Goal: Information Seeking & Learning: Learn about a topic

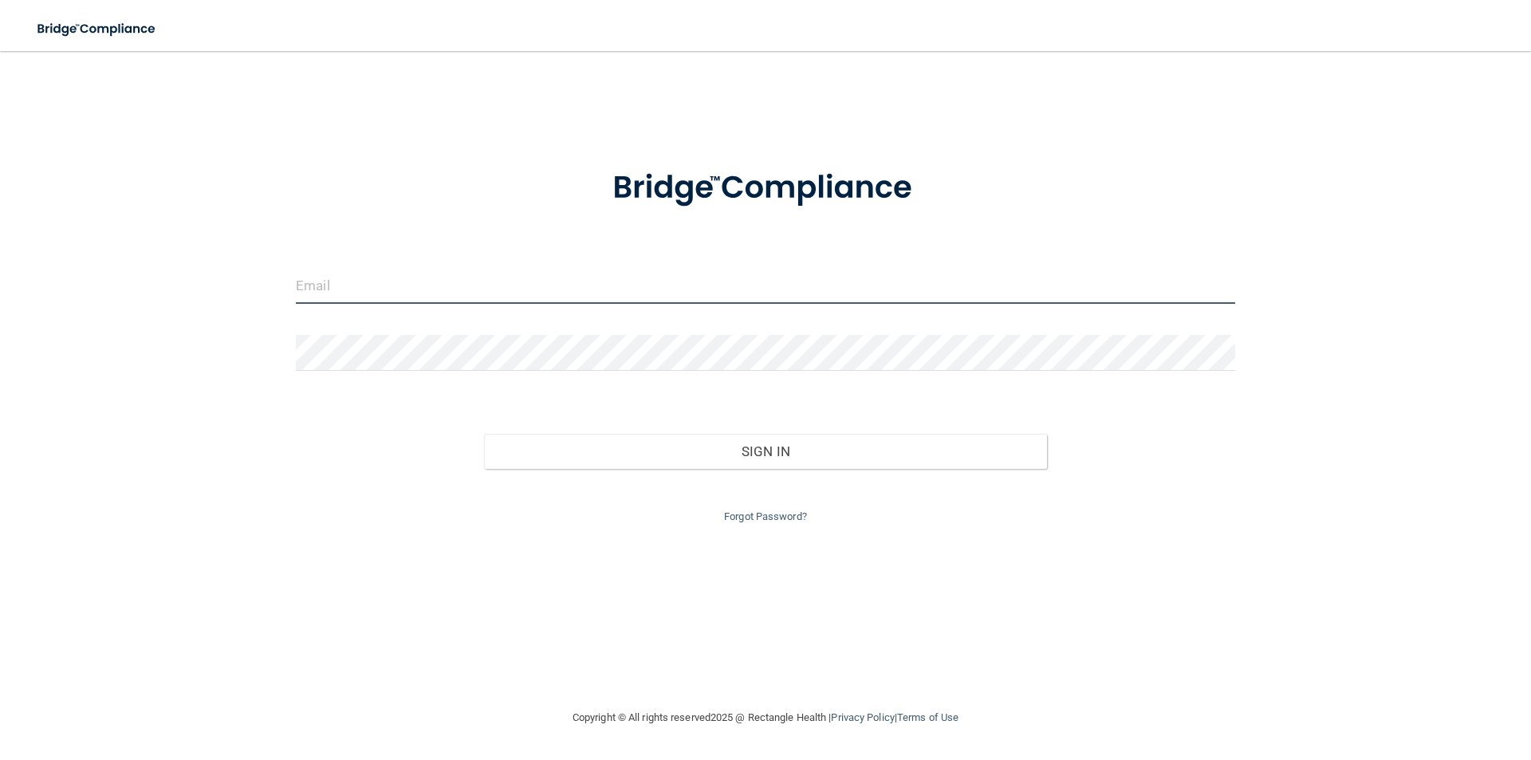
click at [390, 299] on input "email" at bounding box center [766, 286] width 940 height 36
drag, startPoint x: 497, startPoint y: 277, endPoint x: 212, endPoint y: 288, distance: 284.9
click at [212, 288] on div "[PERSON_NAME][EMAIL_ADDRESS][PERSON_NAME][DOMAIN_NAME] Invalid email/password. …" at bounding box center [766, 379] width 1468 height 625
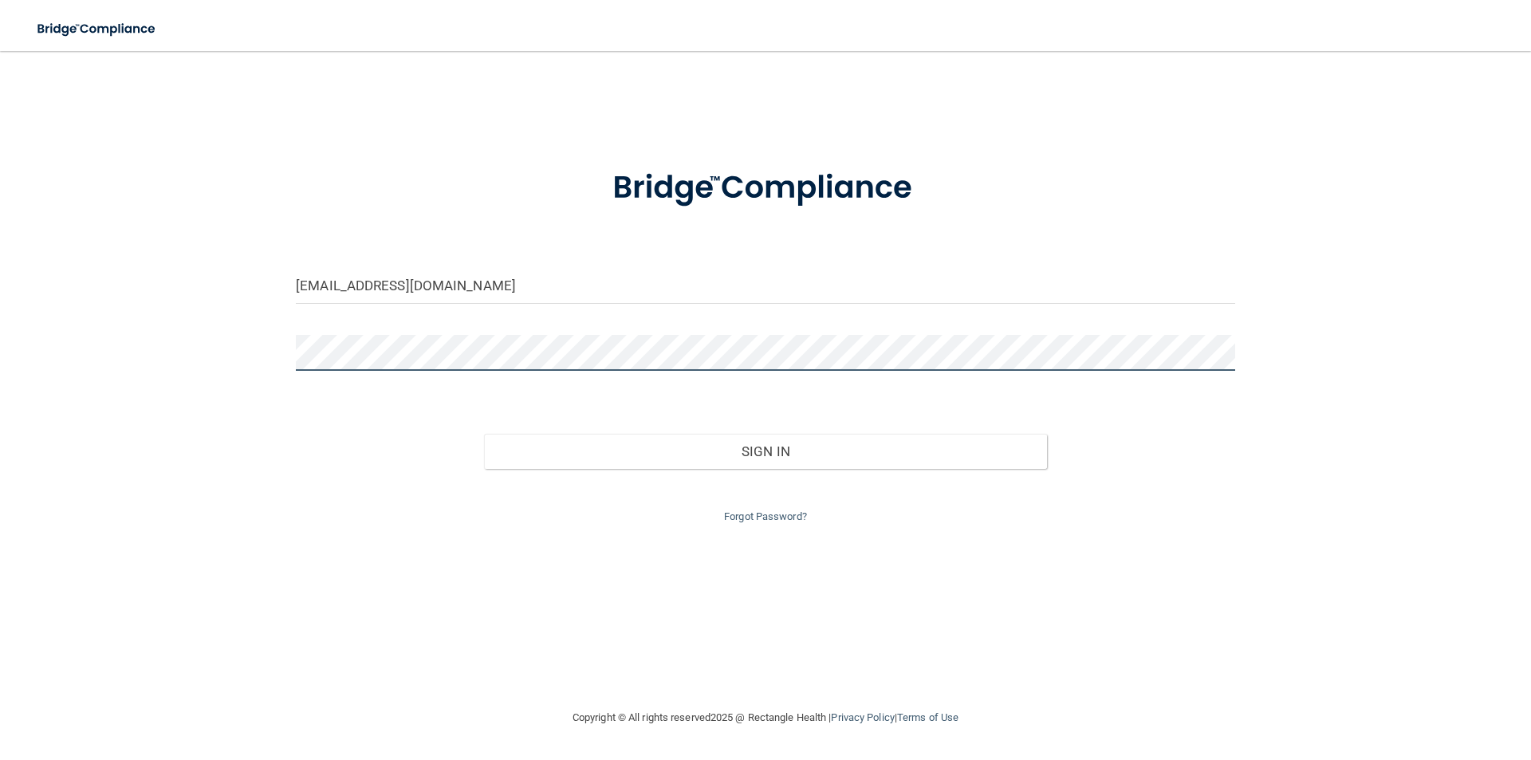
click at [484, 434] on button "Sign In" at bounding box center [766, 451] width 564 height 35
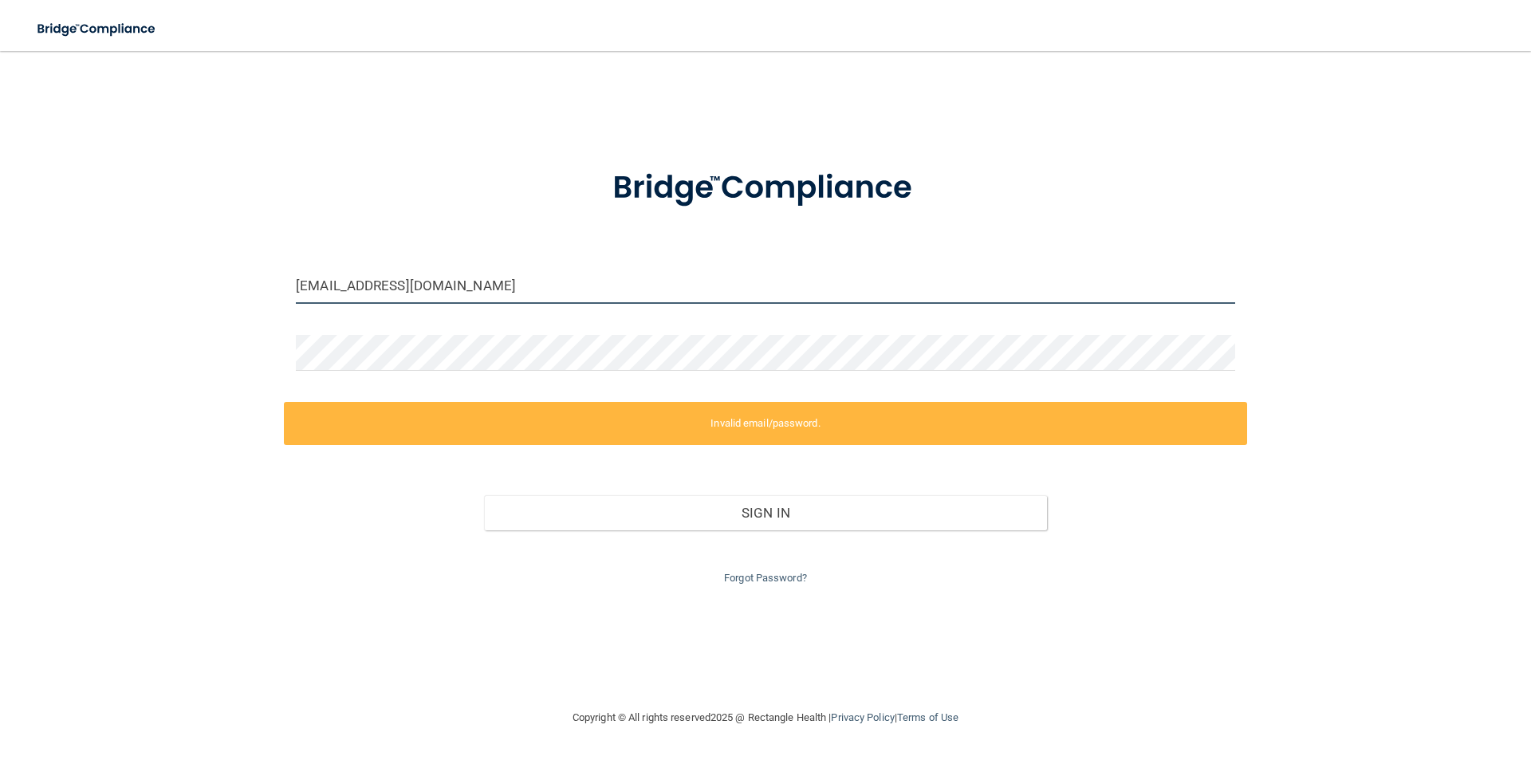
drag, startPoint x: 511, startPoint y: 288, endPoint x: 145, endPoint y: 242, distance: 369.0
click at [145, 242] on div "[EMAIL_ADDRESS][DOMAIN_NAME] Invalid email/password. You don't have permission …" at bounding box center [766, 379] width 1468 height 625
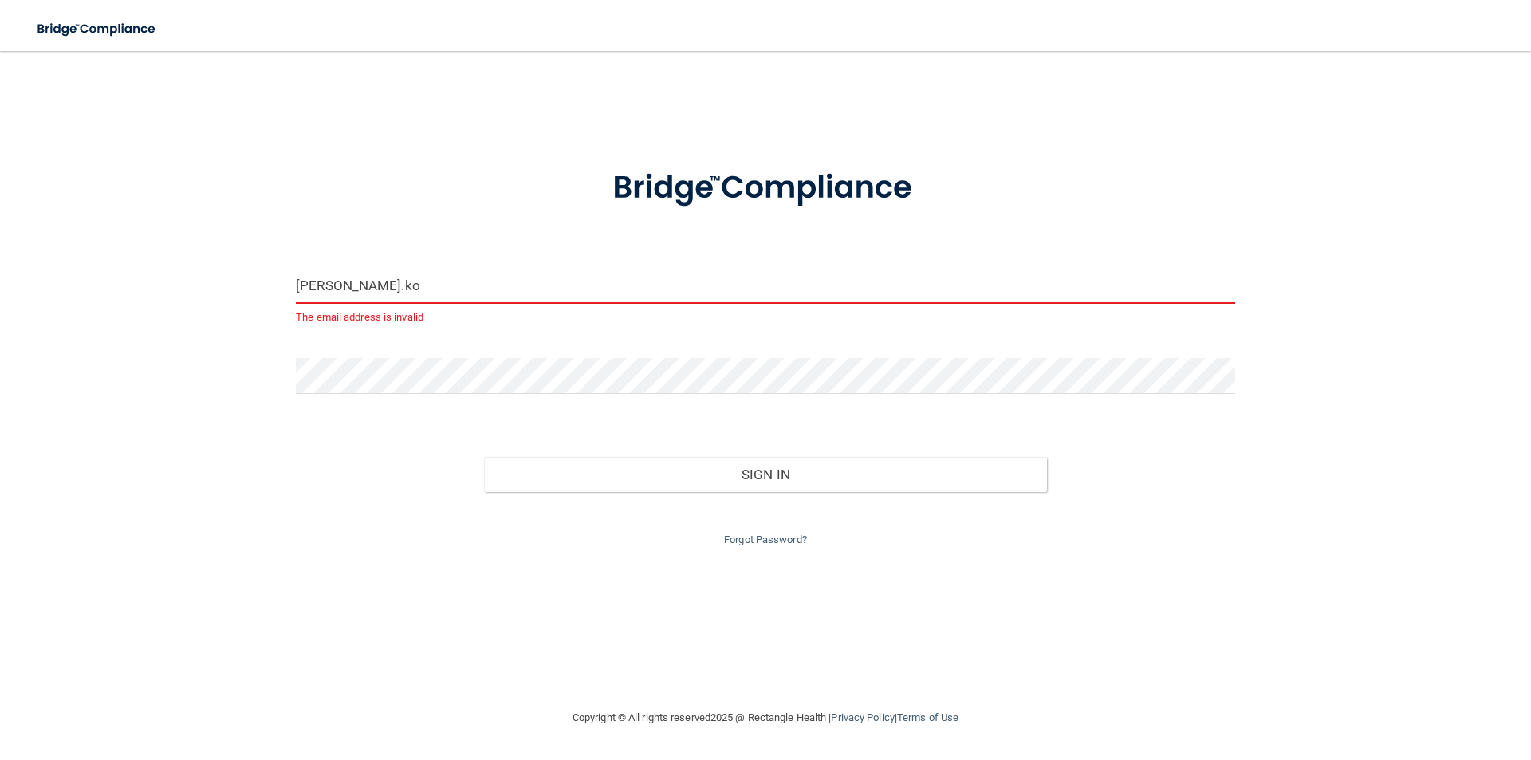
type input "[PERSON_NAME][EMAIL_ADDRESS][PERSON_NAME][DOMAIN_NAME]"
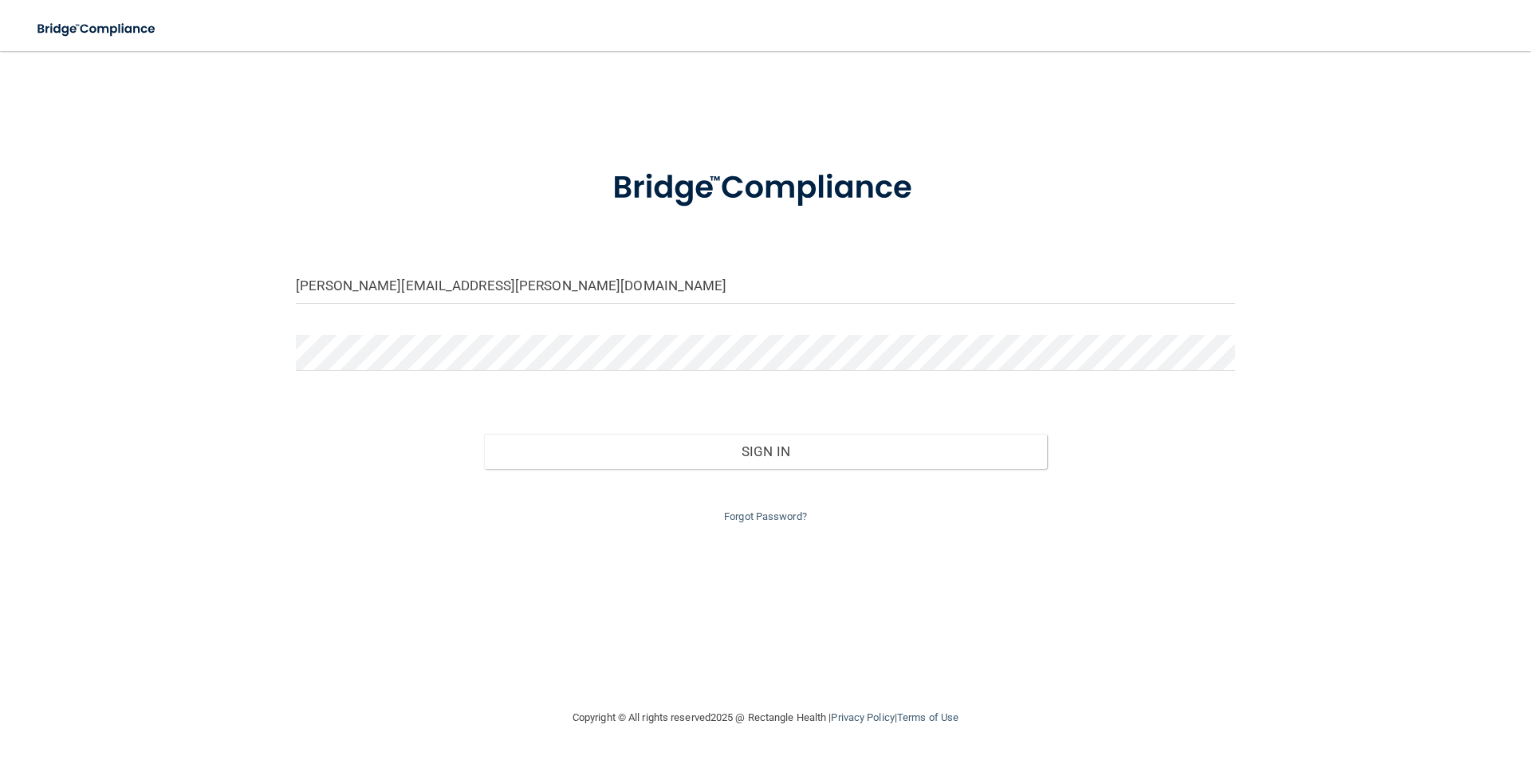
click at [471, 376] on div at bounding box center [765, 359] width 963 height 48
click at [449, 333] on form "[PERSON_NAME][EMAIL_ADDRESS][PERSON_NAME][DOMAIN_NAME] Invalid email/password. …" at bounding box center [766, 337] width 940 height 380
click at [791, 517] on link "Forgot Password?" at bounding box center [765, 516] width 83 height 12
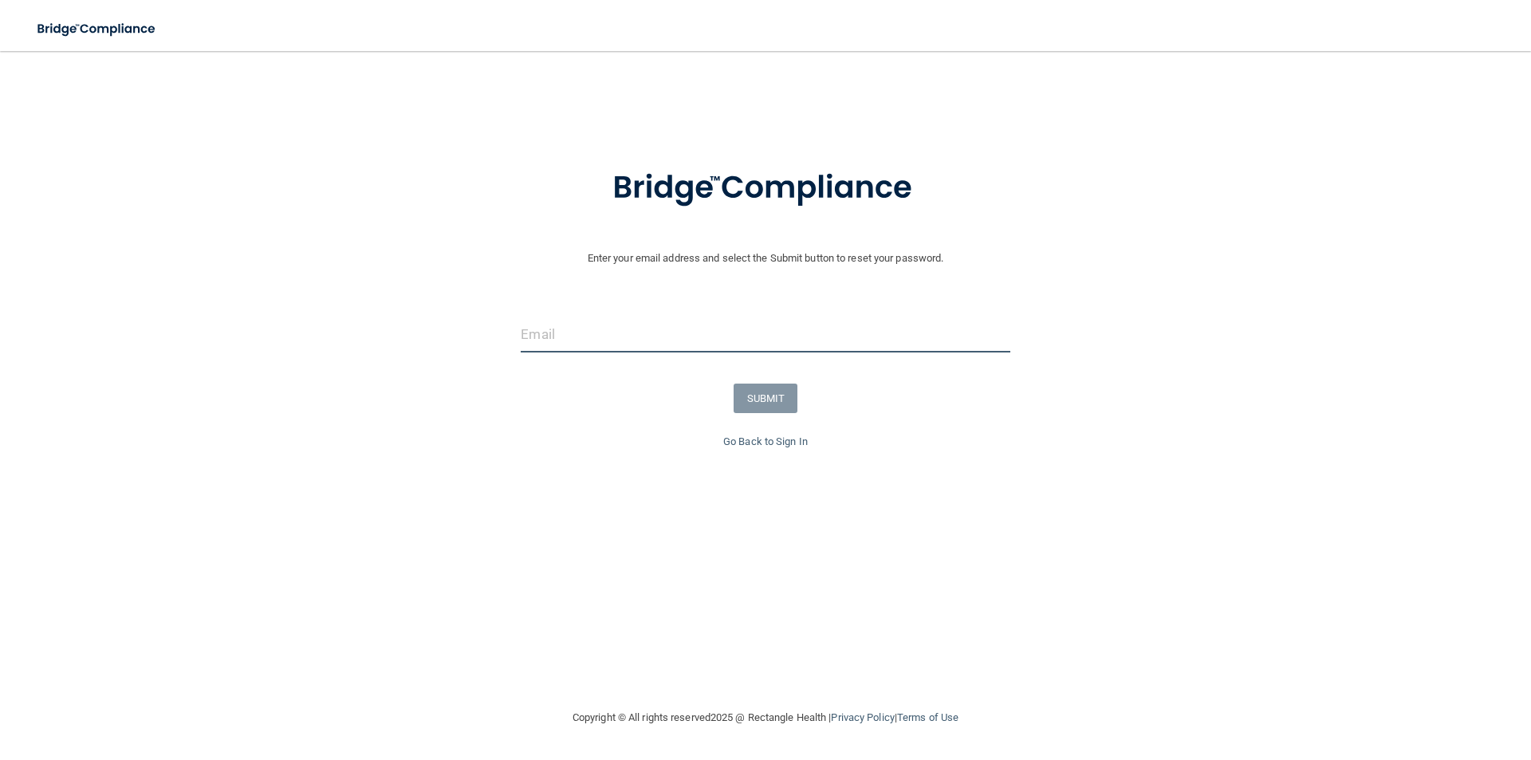
click at [612, 345] on input "email" at bounding box center [765, 335] width 489 height 36
type input "[PERSON_NAME][EMAIL_ADDRESS][PERSON_NAME][DOMAIN_NAME]"
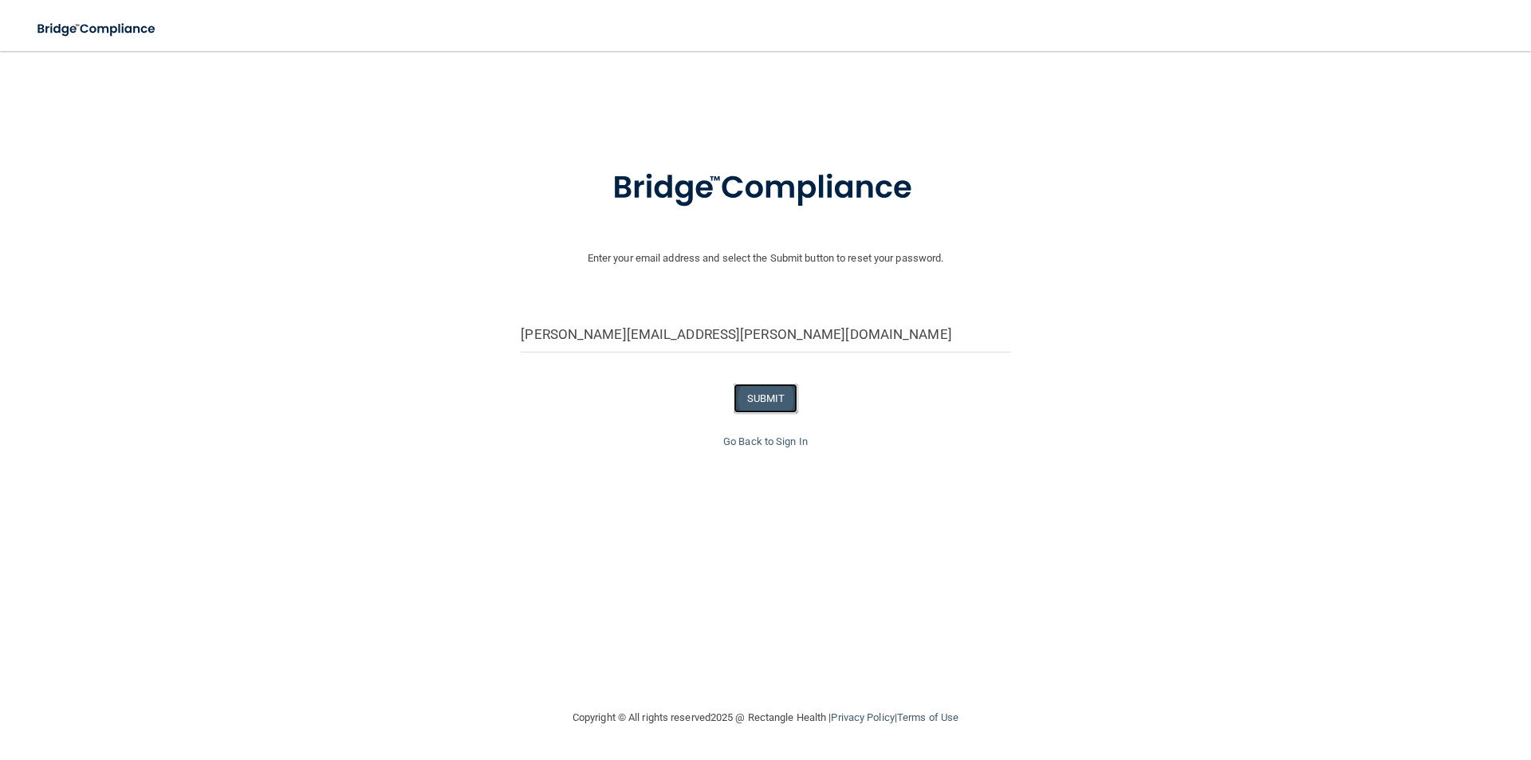
click at [786, 400] on button "SUBMIT" at bounding box center [766, 399] width 65 height 30
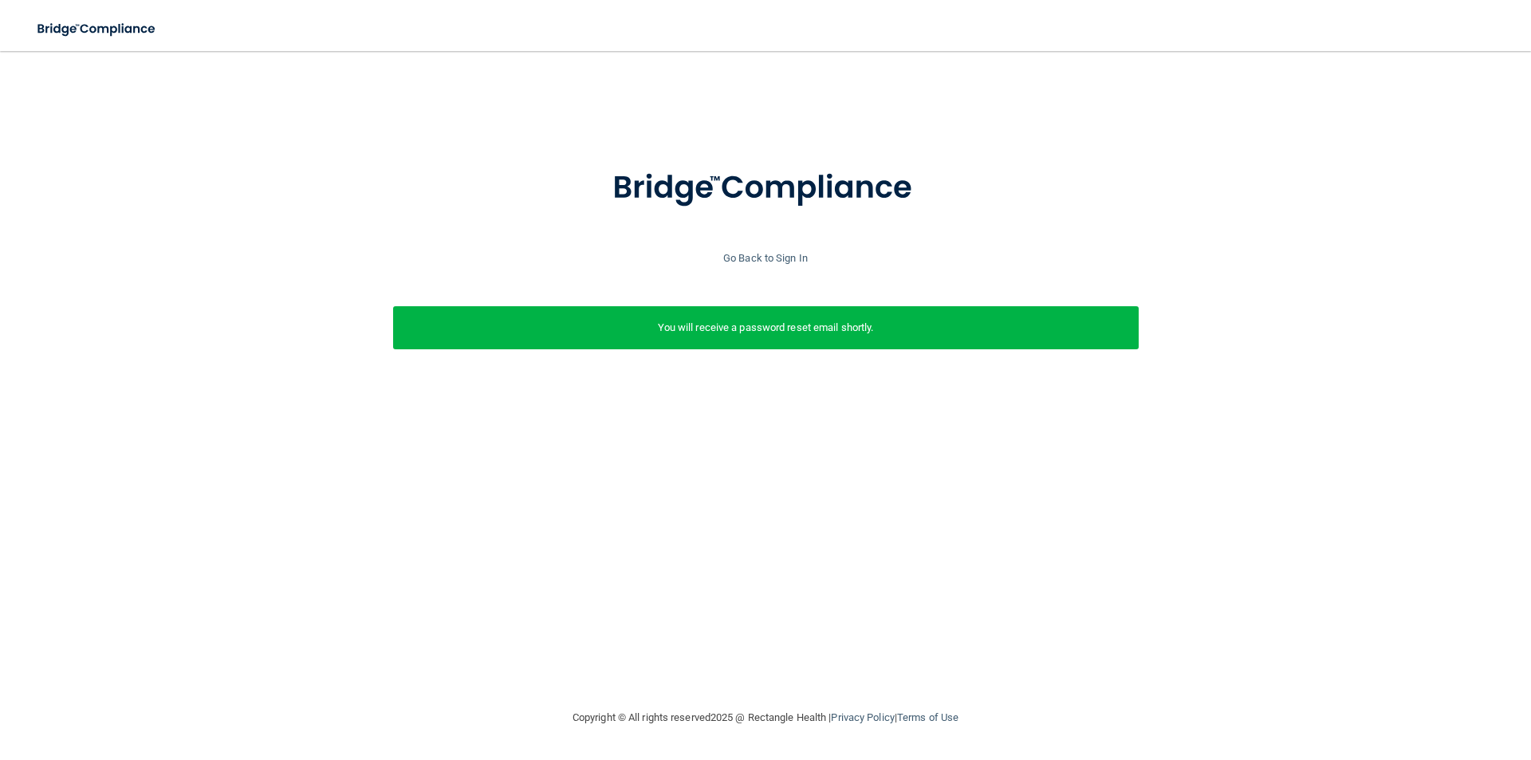
click at [761, 329] on p "You will receive a password reset email shortly." at bounding box center [766, 327] width 722 height 19
click at [763, 252] on link "Go Back to Sign In" at bounding box center [765, 258] width 85 height 12
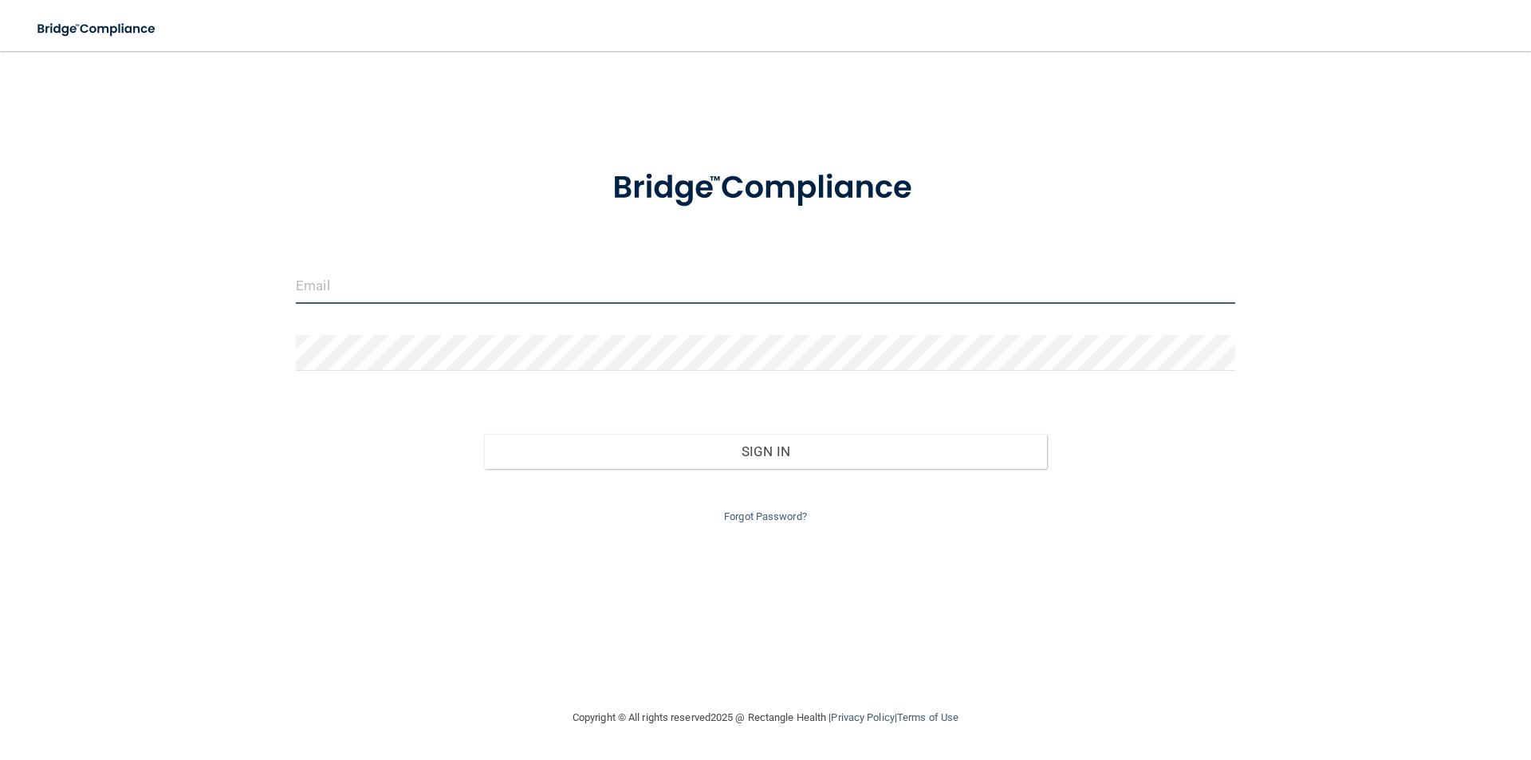
click at [443, 278] on input "email" at bounding box center [766, 286] width 940 height 36
type input "[EMAIL_ADDRESS][DOMAIN_NAME]"
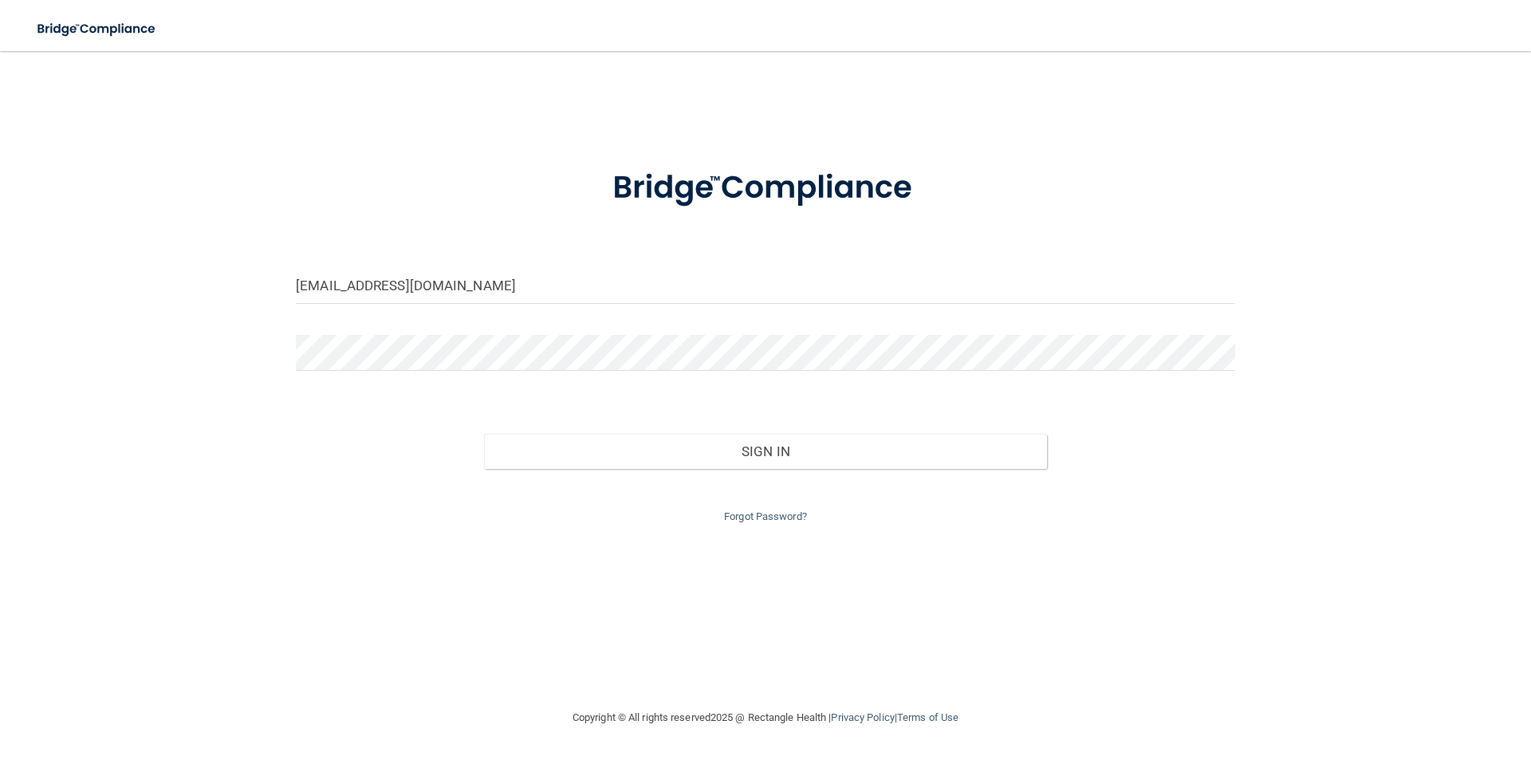
click at [771, 503] on div "Forgot Password?" at bounding box center [765, 497] width 963 height 57
click at [775, 515] on link "Forgot Password?" at bounding box center [765, 516] width 83 height 12
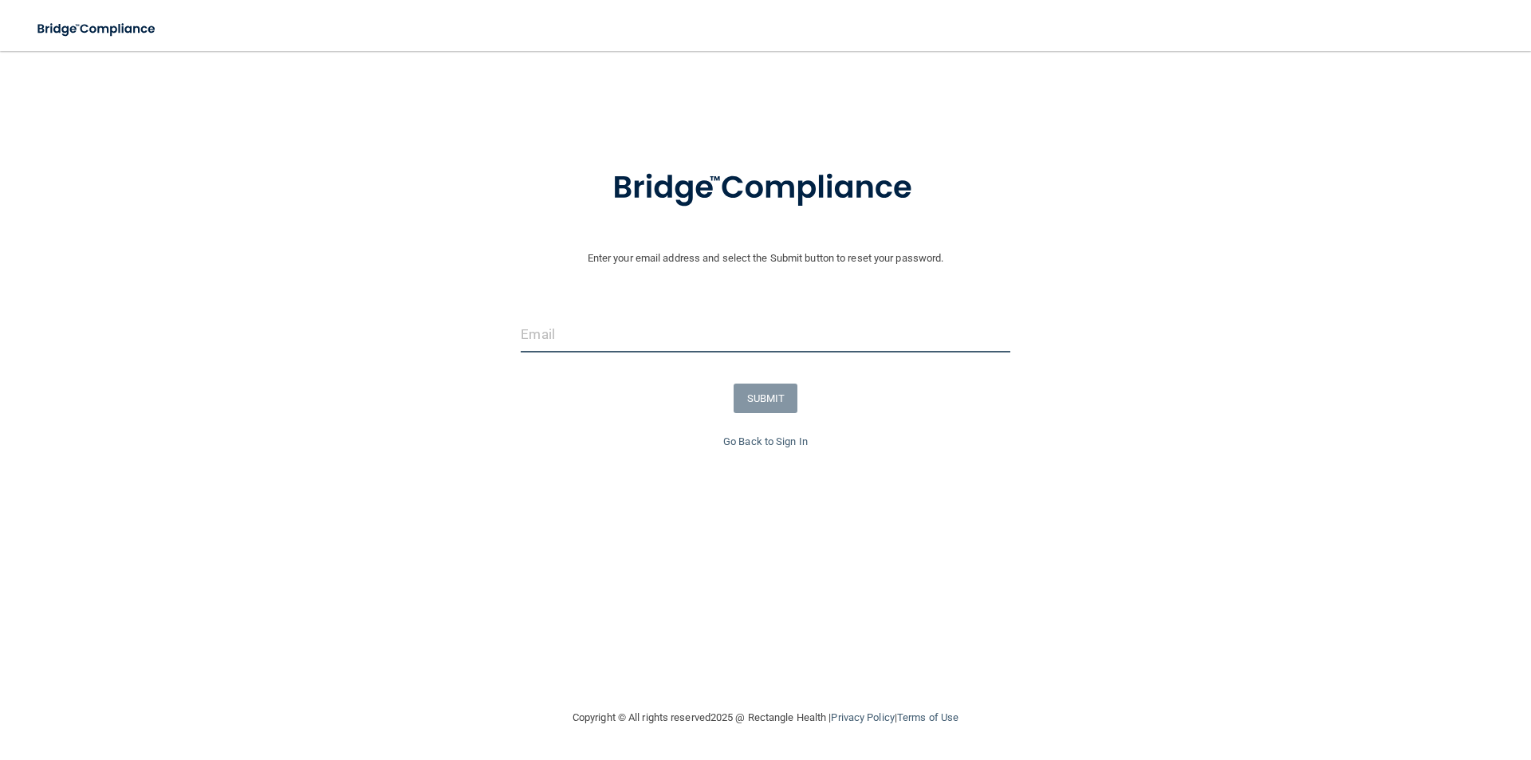
click at [573, 340] on input "email" at bounding box center [765, 335] width 489 height 36
type input "[EMAIL_ADDRESS][DOMAIN_NAME]"
click at [768, 405] on button "SUBMIT" at bounding box center [766, 399] width 65 height 30
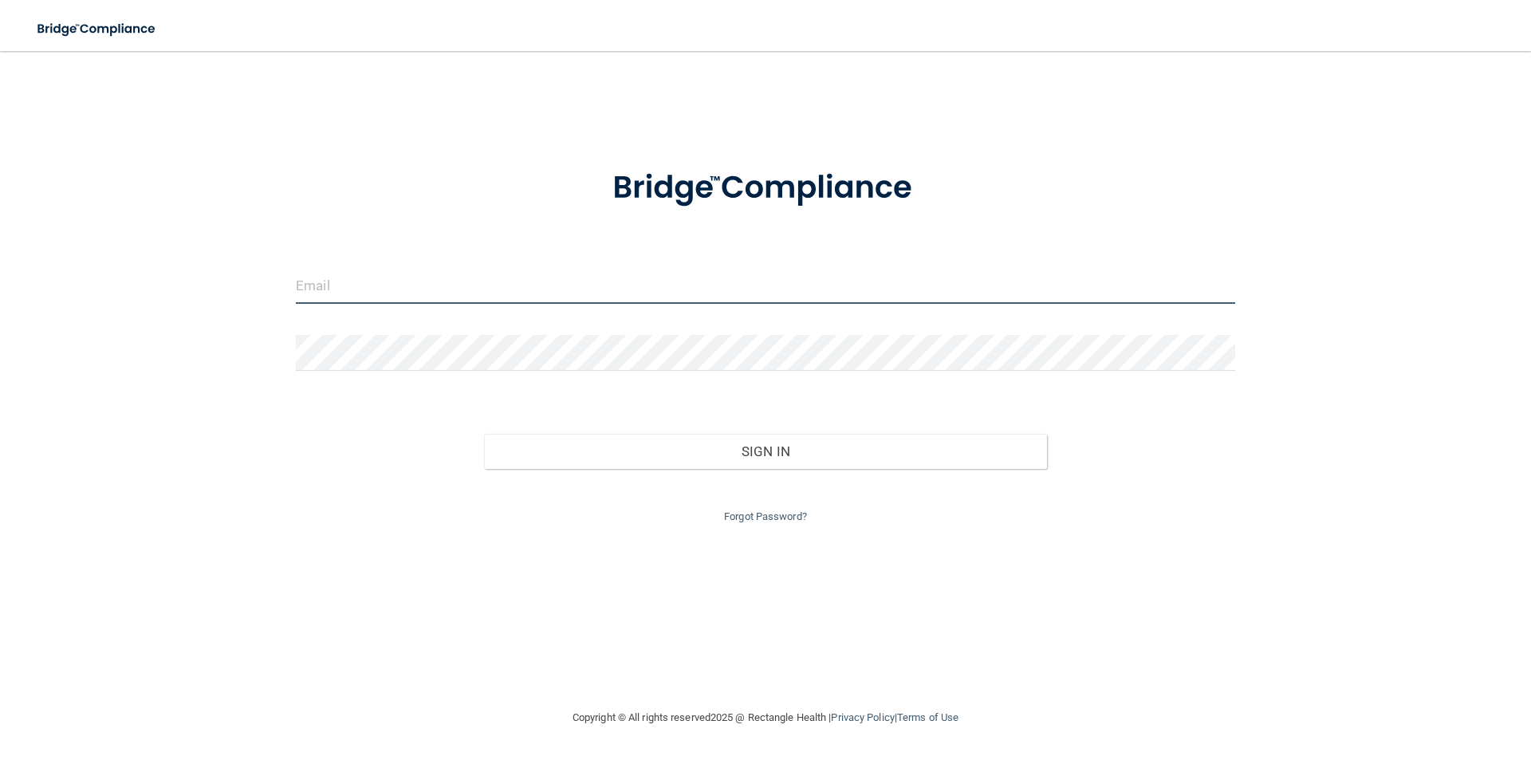
click at [395, 291] on input "email" at bounding box center [766, 286] width 940 height 36
type input "[EMAIL_ADDRESS][DOMAIN_NAME]"
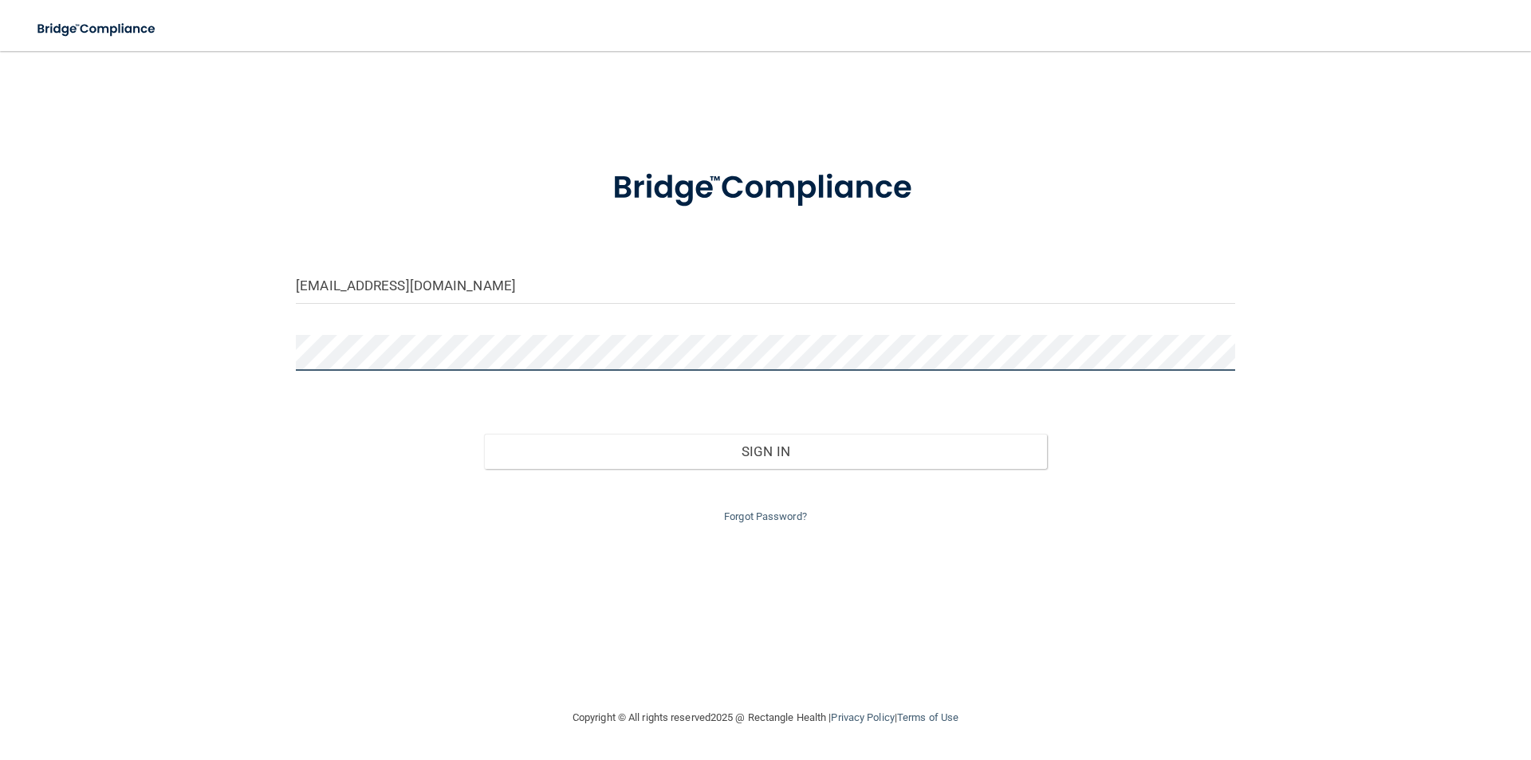
click at [484, 434] on button "Sign In" at bounding box center [766, 451] width 564 height 35
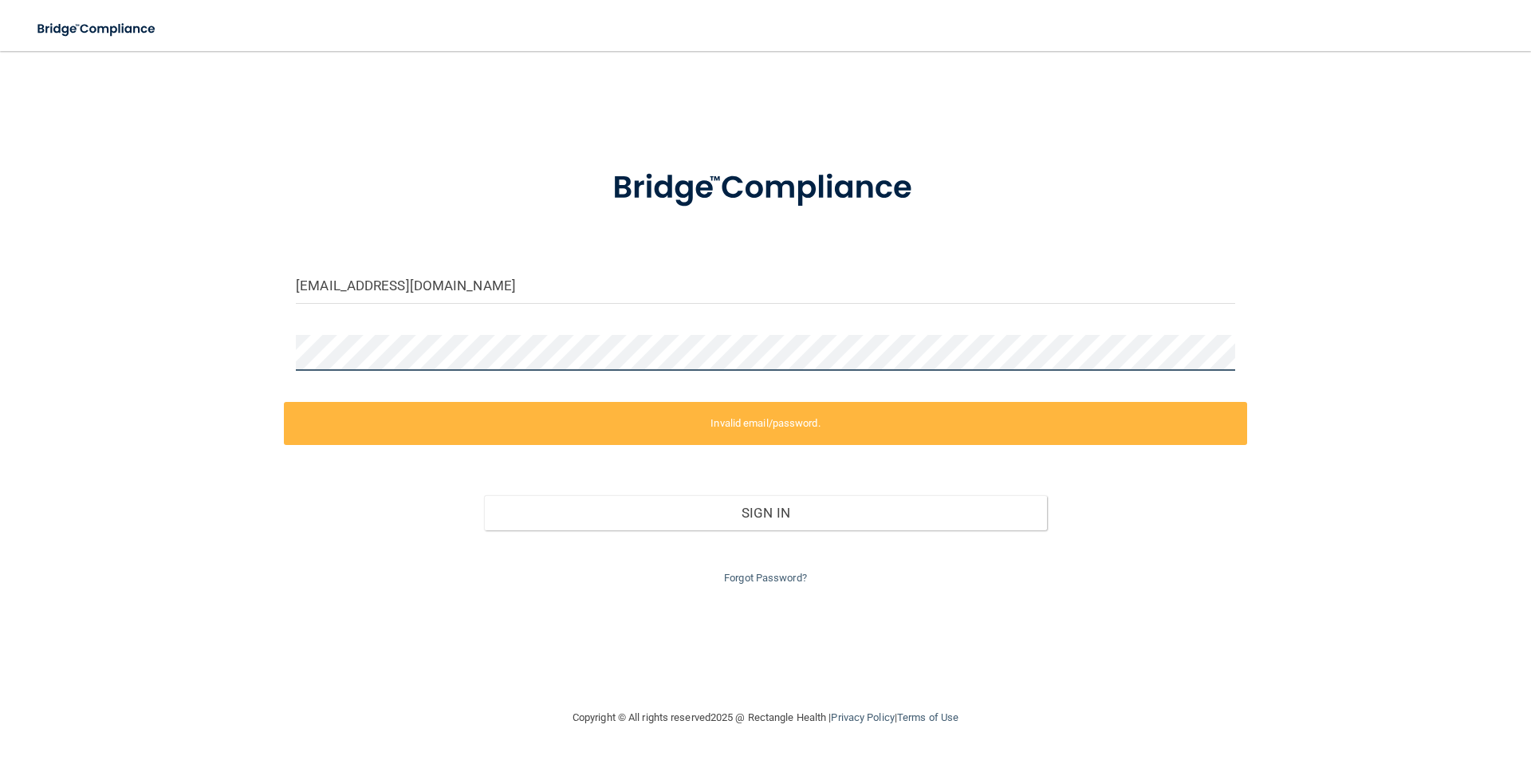
click at [200, 318] on div "[EMAIL_ADDRESS][DOMAIN_NAME] Invalid email/password. You don't have permission …" at bounding box center [766, 379] width 1468 height 625
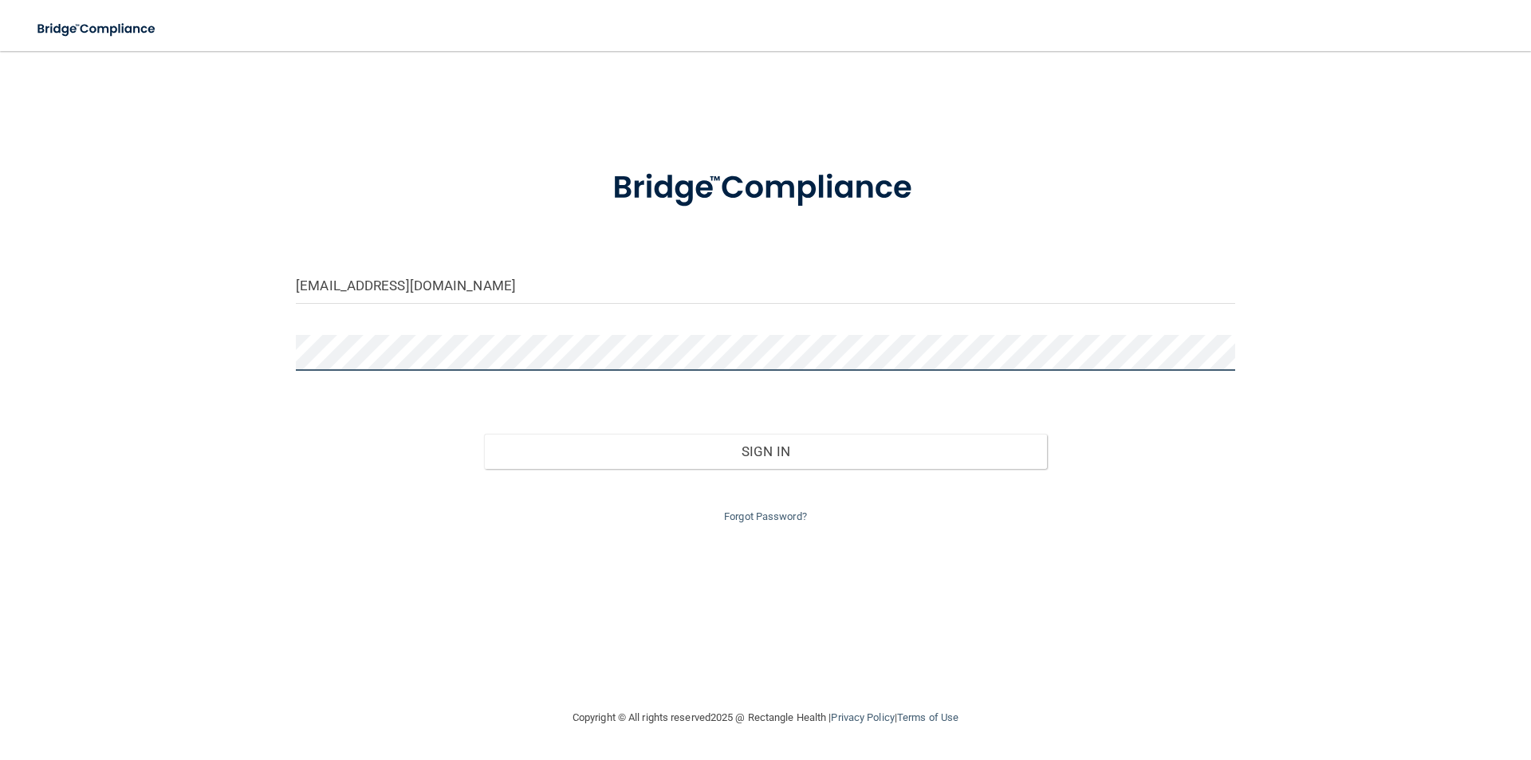
click at [484, 434] on button "Sign In" at bounding box center [766, 451] width 564 height 35
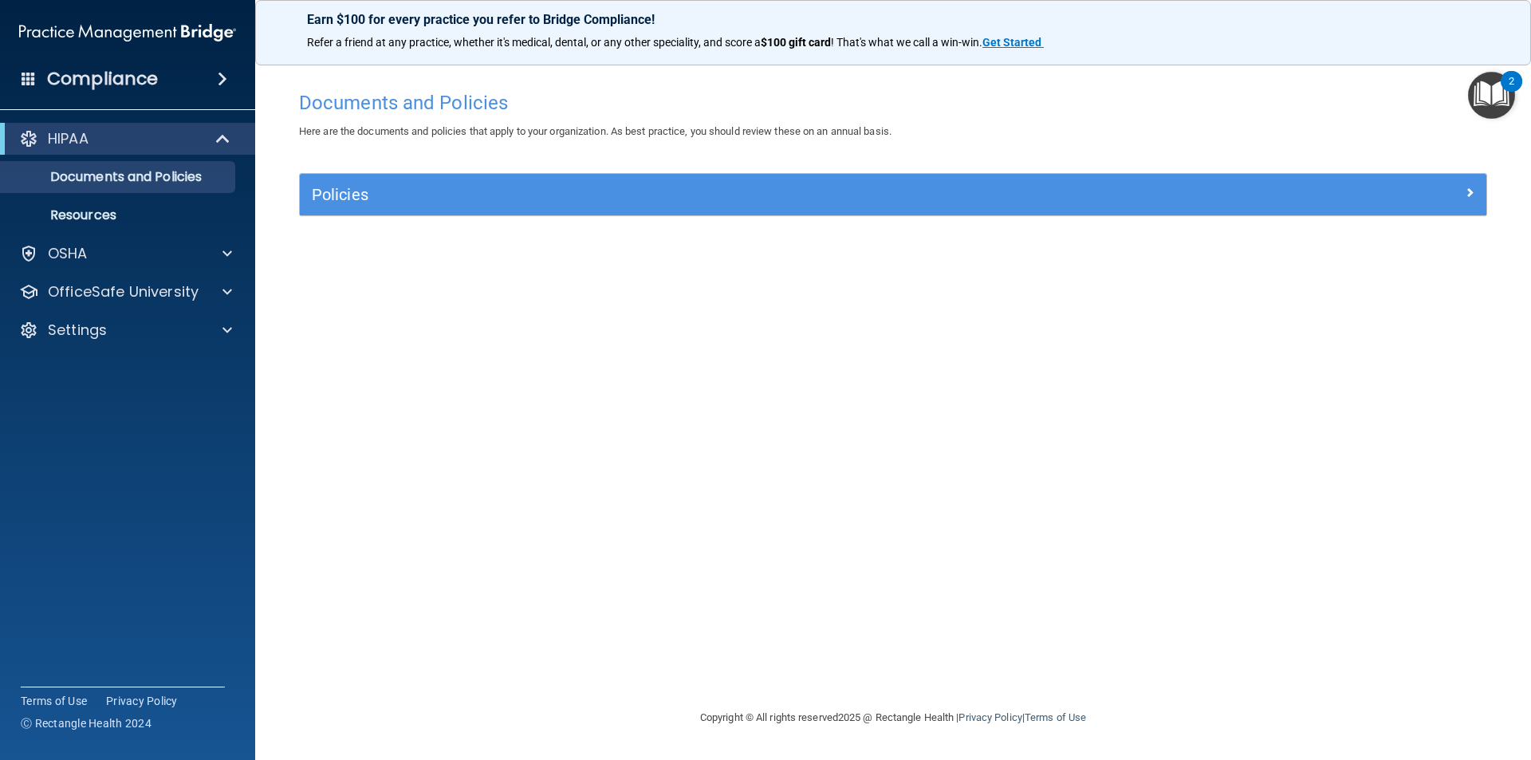
drag, startPoint x: 1030, startPoint y: 674, endPoint x: 1040, endPoint y: 674, distance: 9.6
click at [1034, 674] on div "Documents and Policies Here are the documents and policies that apply to your o…" at bounding box center [893, 395] width 1212 height 625
click at [845, 627] on div "Documents and Policies Here are the documents and policies that apply to your o…" at bounding box center [893, 395] width 1212 height 625
click at [491, 580] on div "Documents and Policies Here are the documents and policies that apply to your o…" at bounding box center [893, 395] width 1212 height 625
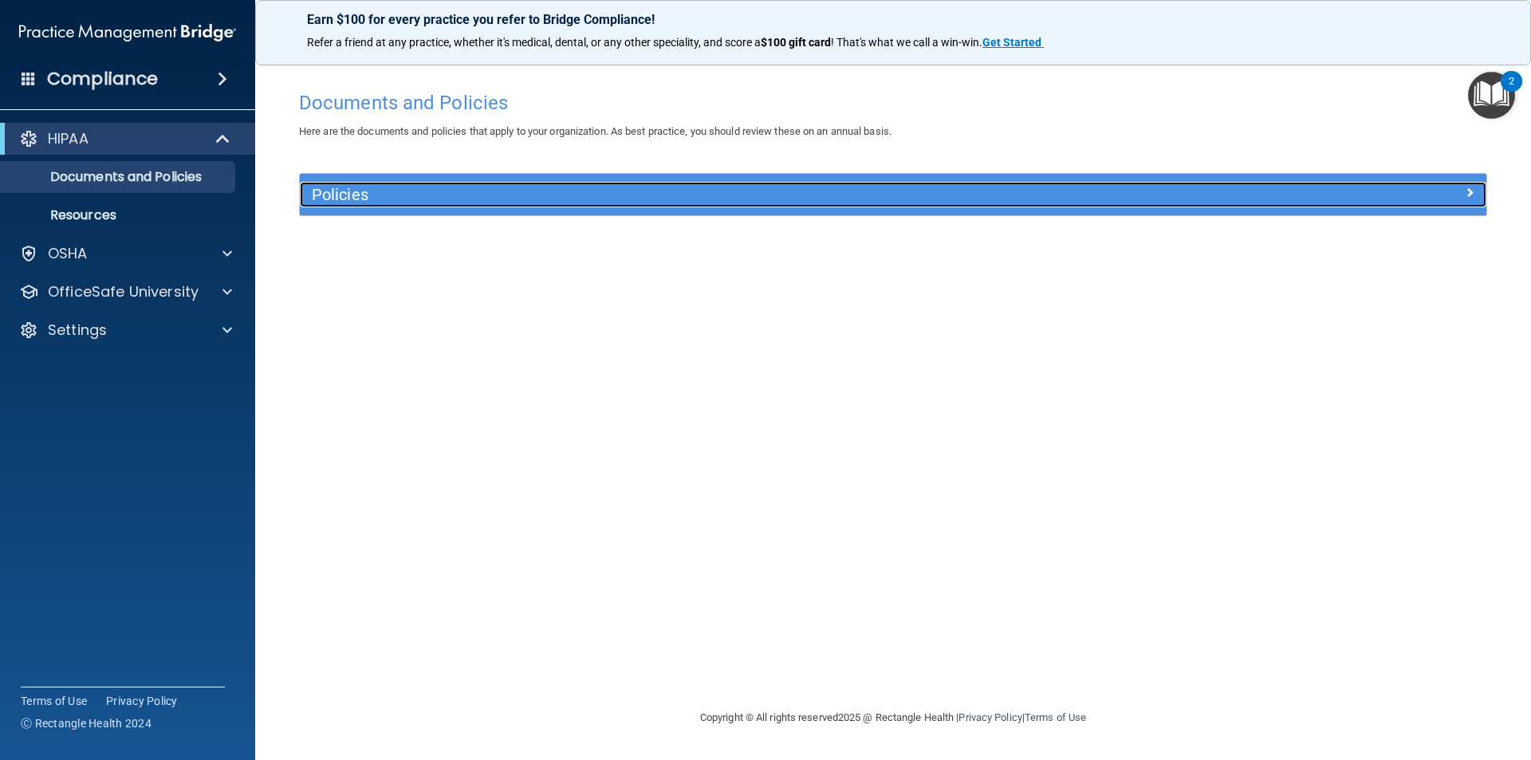
click at [329, 195] on h5 "Policies" at bounding box center [745, 195] width 866 height 18
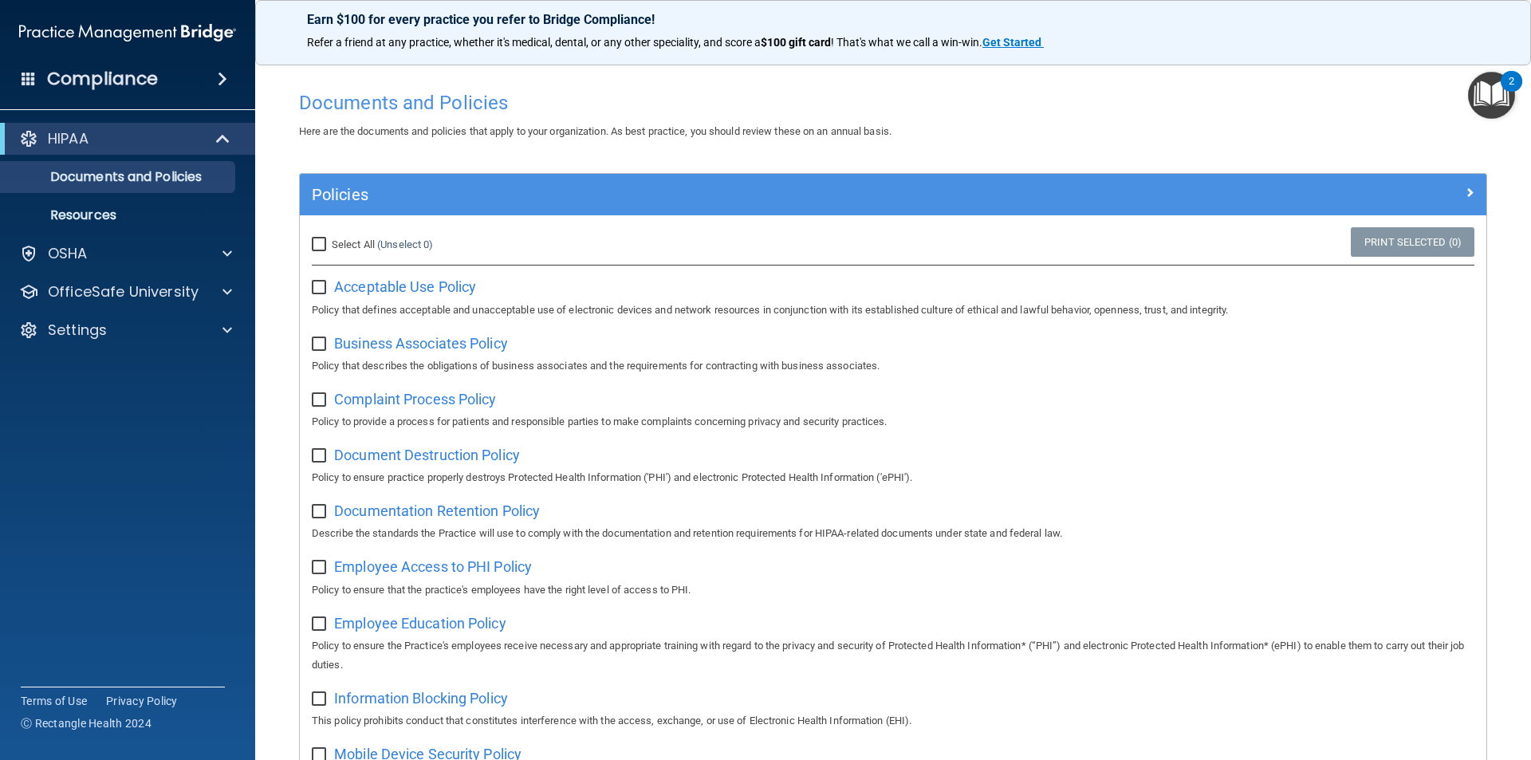
click at [318, 348] on input "checkbox" at bounding box center [321, 344] width 18 height 13
checkbox input "false"
click at [89, 222] on p "Resources" at bounding box center [119, 215] width 218 height 16
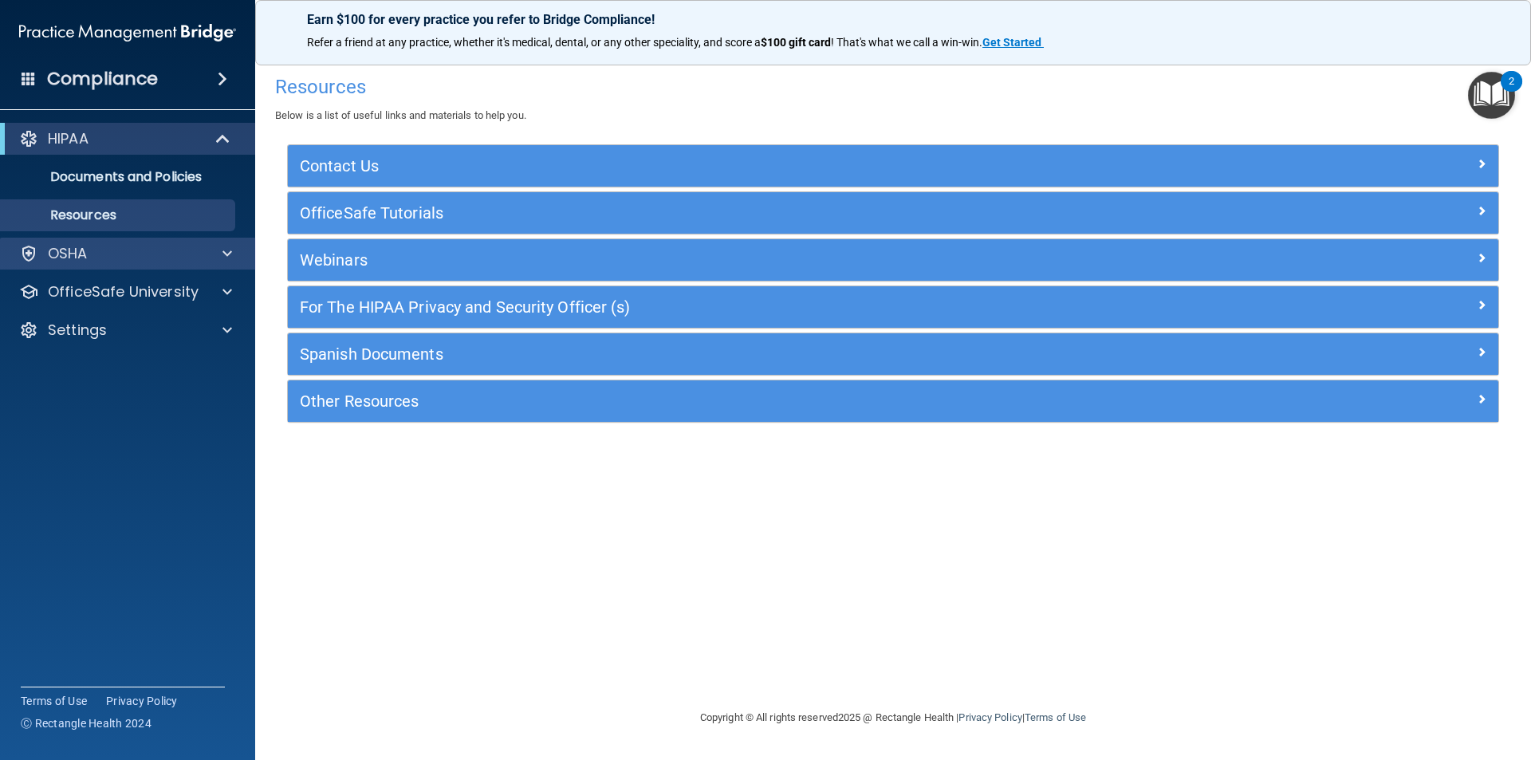
click at [136, 266] on div "OSHA" at bounding box center [128, 254] width 256 height 32
click at [230, 250] on span at bounding box center [228, 253] width 10 height 19
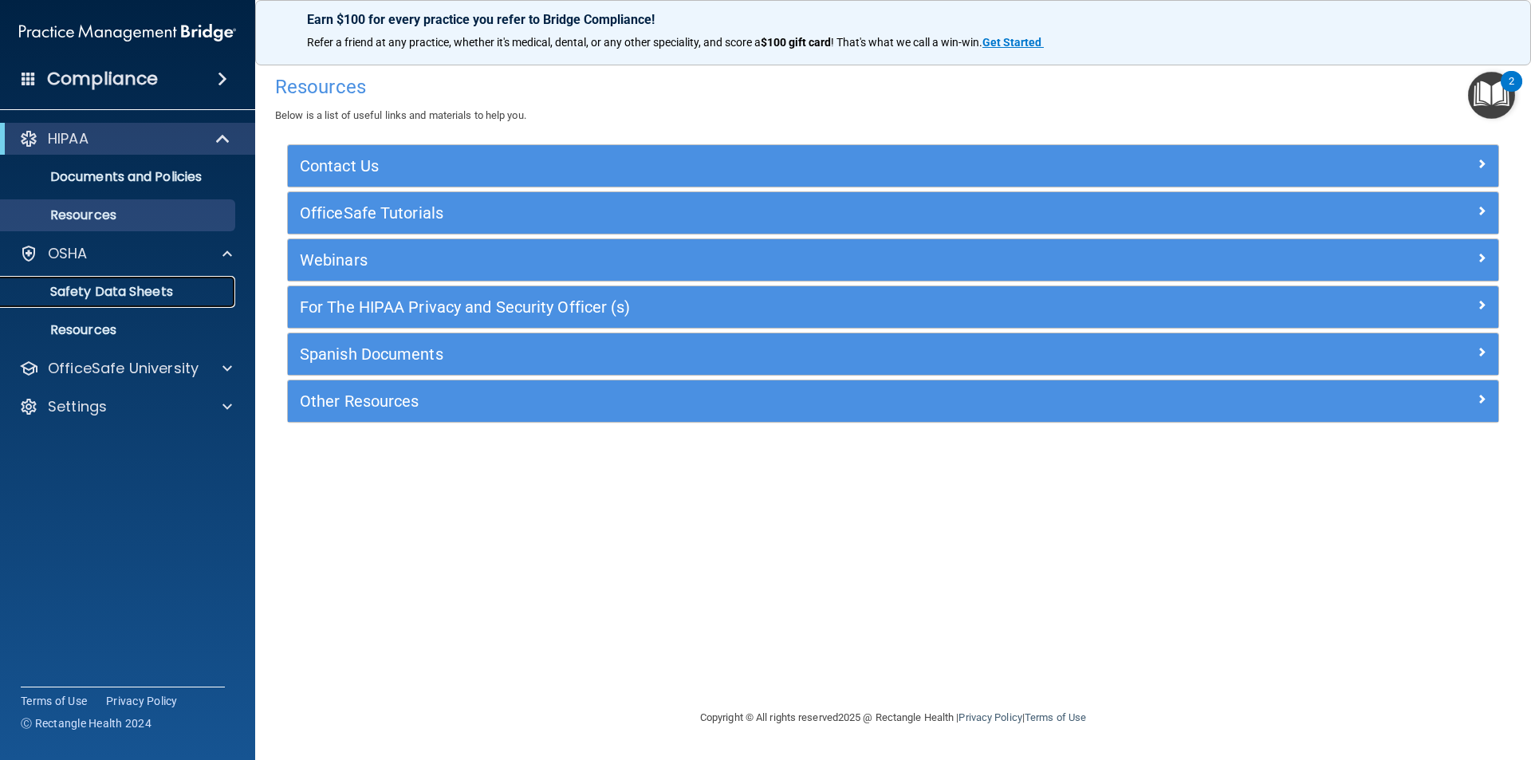
click at [152, 290] on p "Safety Data Sheets" at bounding box center [119, 292] width 218 height 16
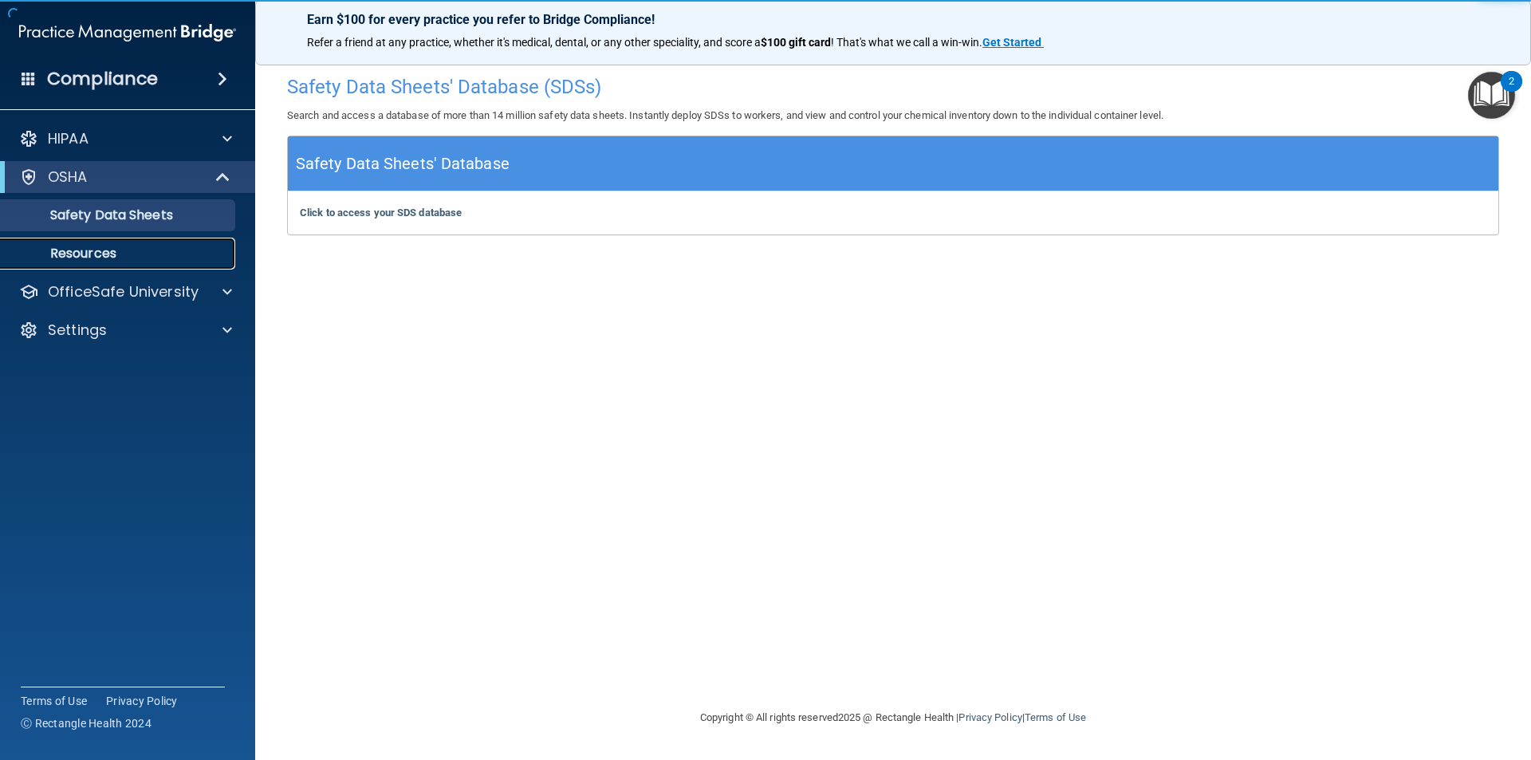
click at [96, 255] on p "Resources" at bounding box center [119, 254] width 218 height 16
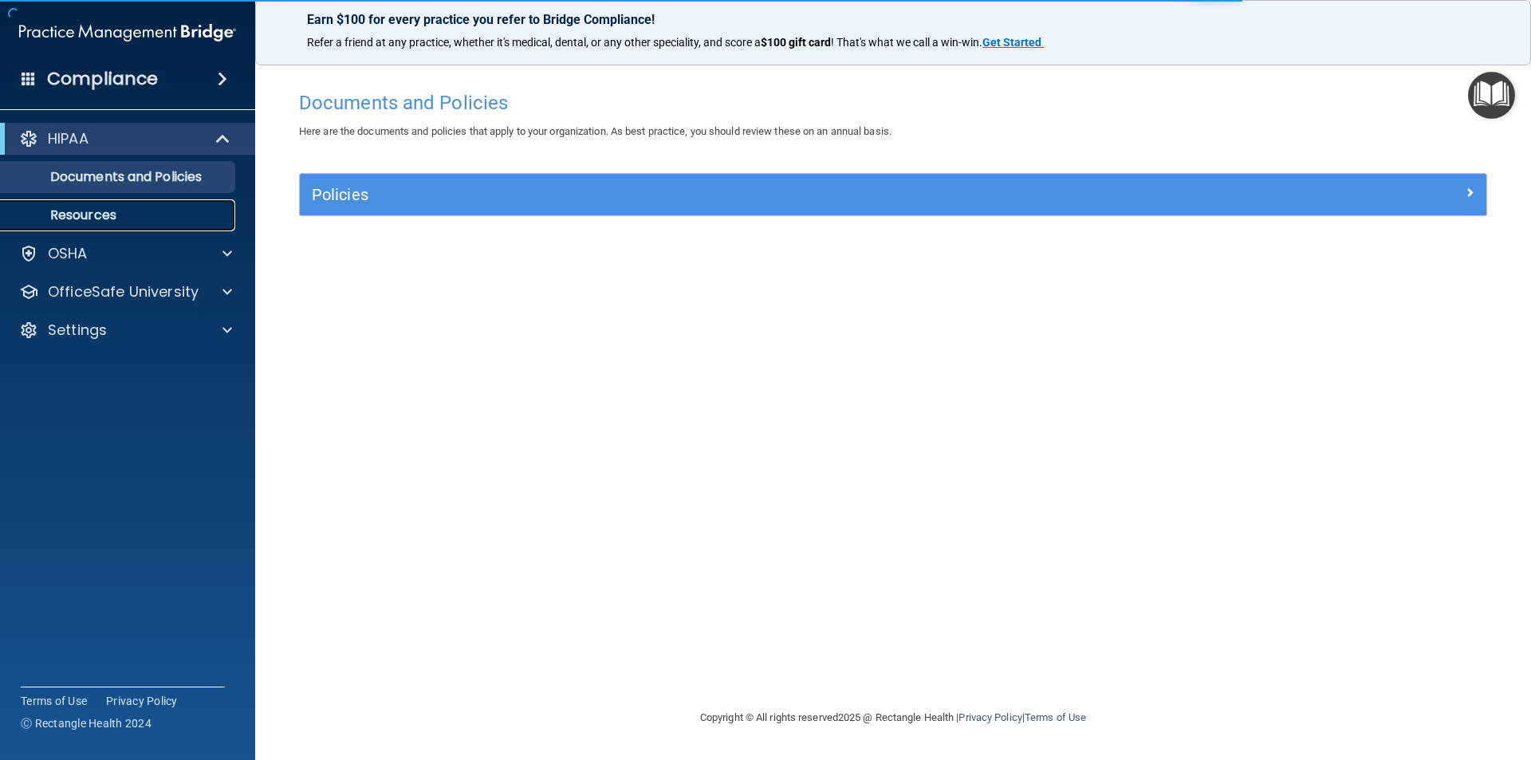
click at [122, 214] on p "Resources" at bounding box center [119, 215] width 218 height 16
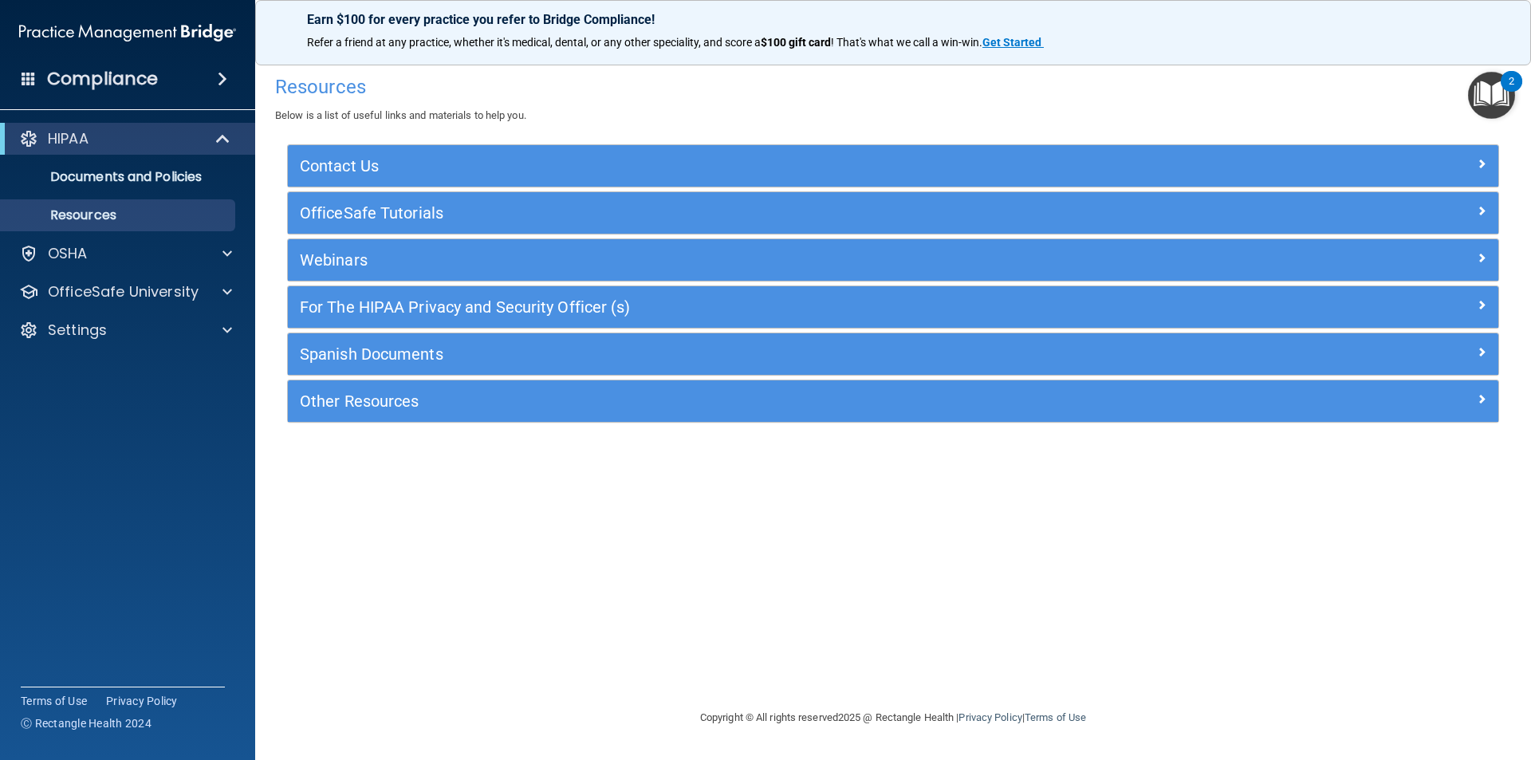
click at [153, 87] on h4 "Compliance" at bounding box center [102, 79] width 111 height 22
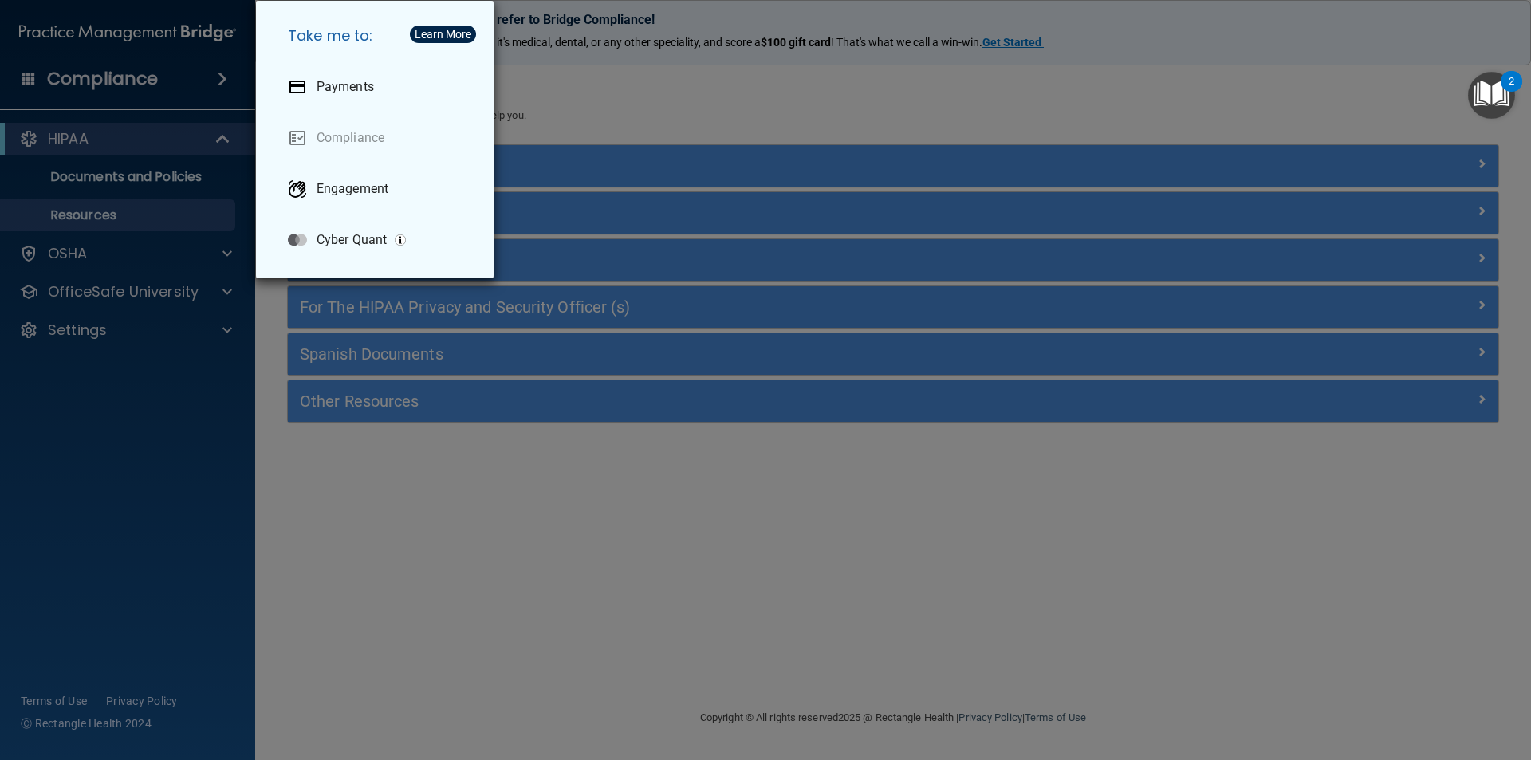
click at [436, 494] on div "Take me to: Payments Compliance Engagement Cyber Quant" at bounding box center [765, 380] width 1531 height 760
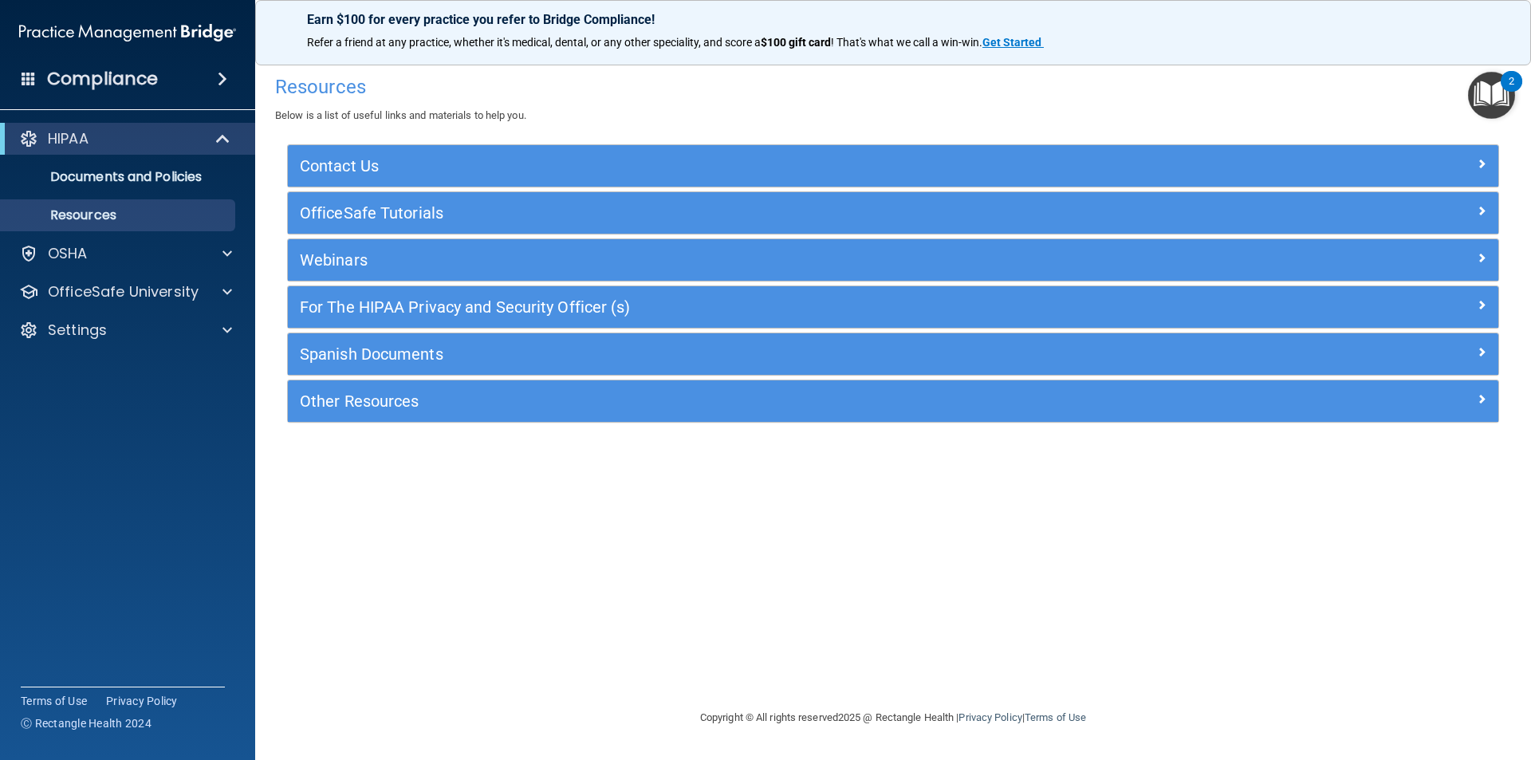
click at [1503, 88] on div "2" at bounding box center [1512, 81] width 22 height 21
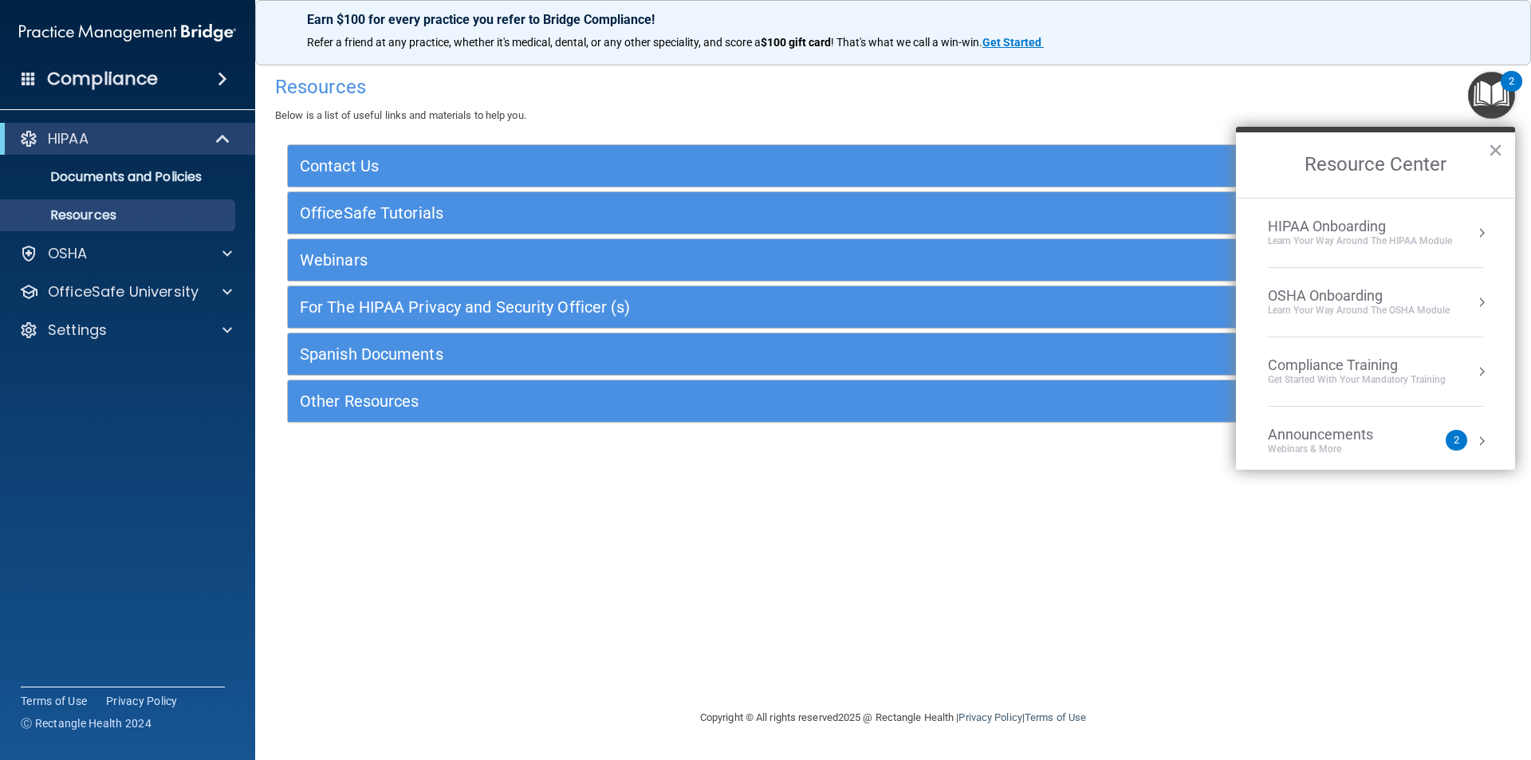
click at [1374, 369] on div "Compliance Training" at bounding box center [1357, 366] width 178 height 18
click at [1393, 222] on div "HIPAA Training for Members" at bounding box center [1338, 225] width 178 height 14
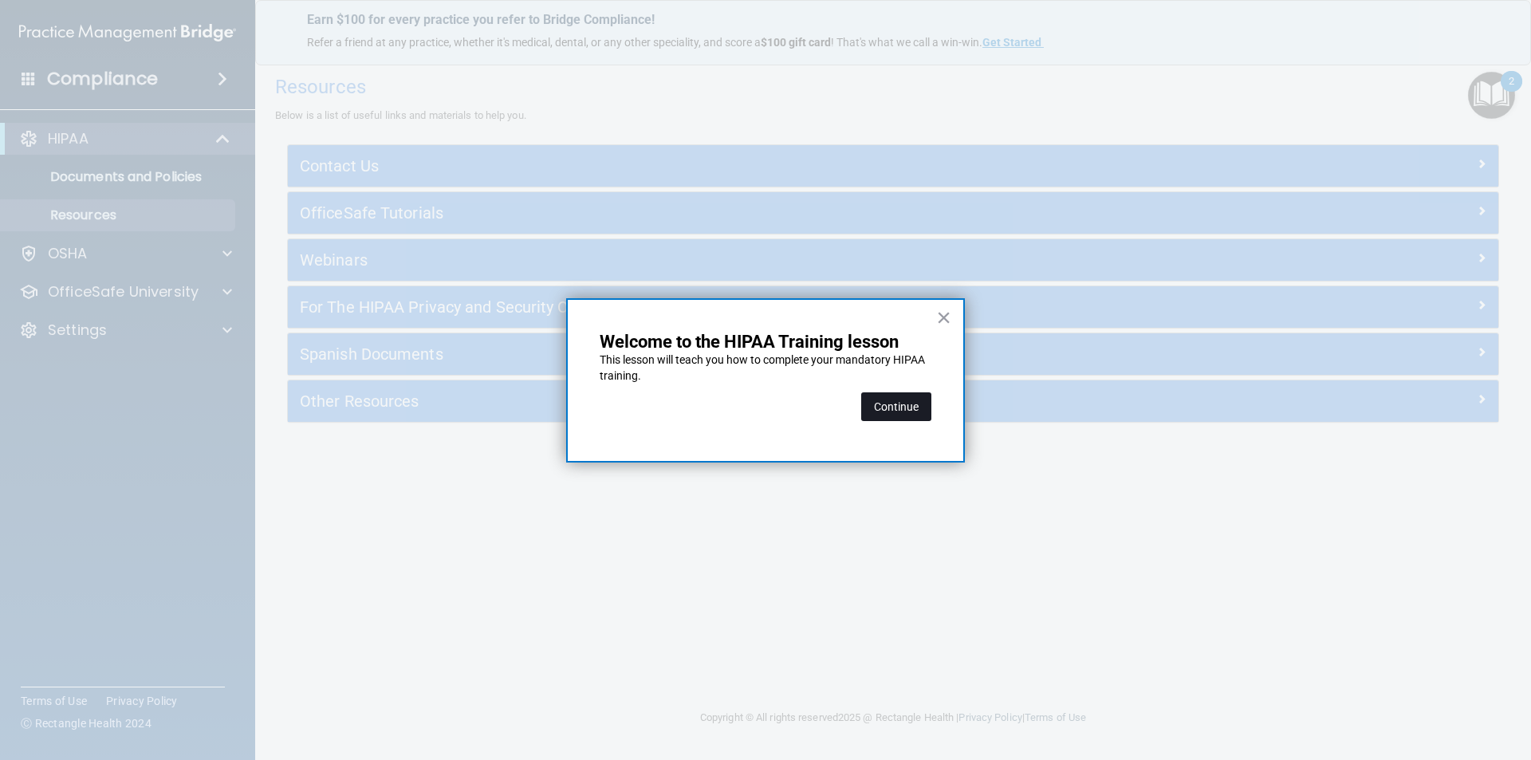
click at [909, 408] on button "Continue" at bounding box center [896, 406] width 70 height 29
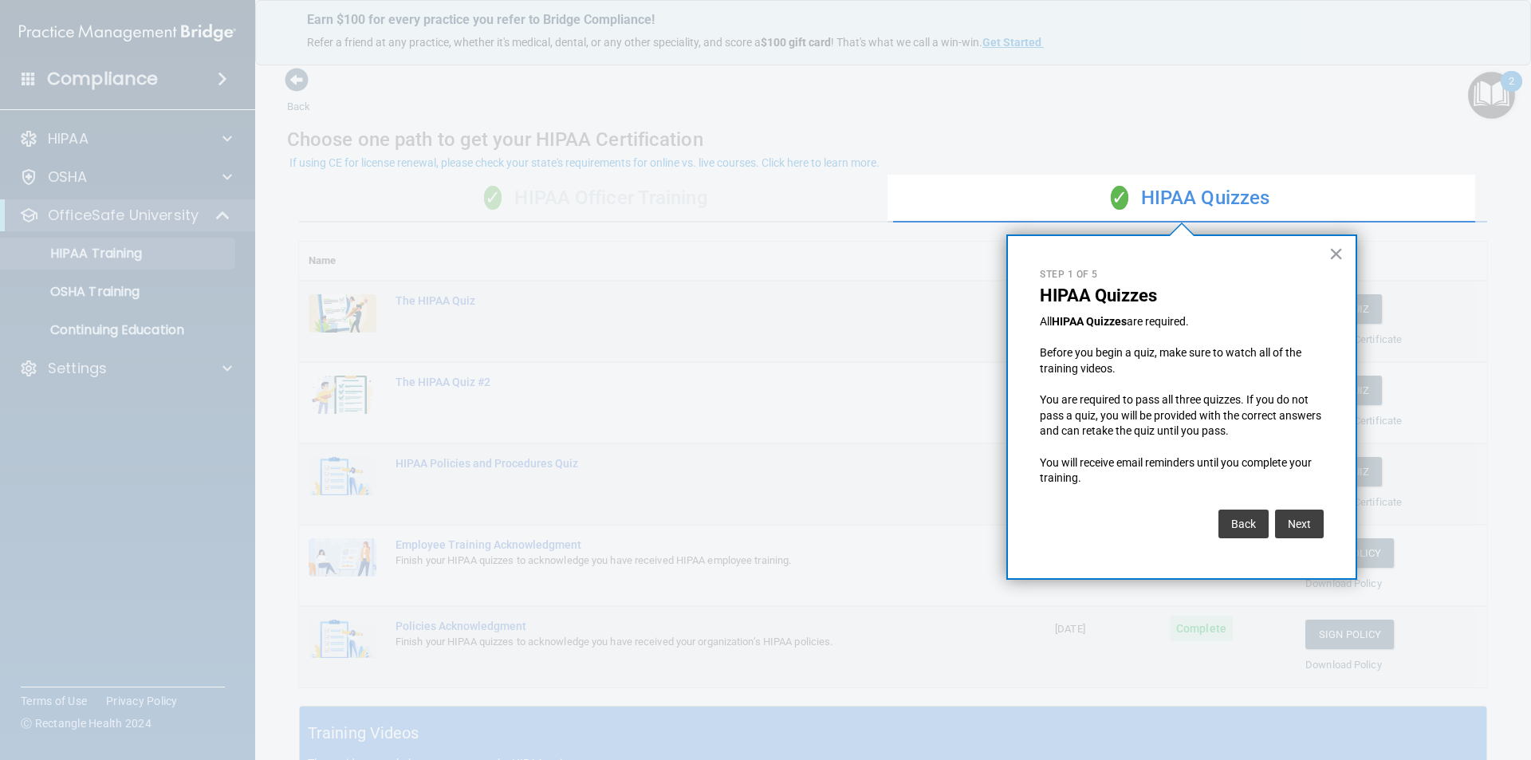
click at [910, 278] on div at bounding box center [1182, 492] width 589 height 538
click at [1341, 250] on button "×" at bounding box center [1336, 254] width 15 height 26
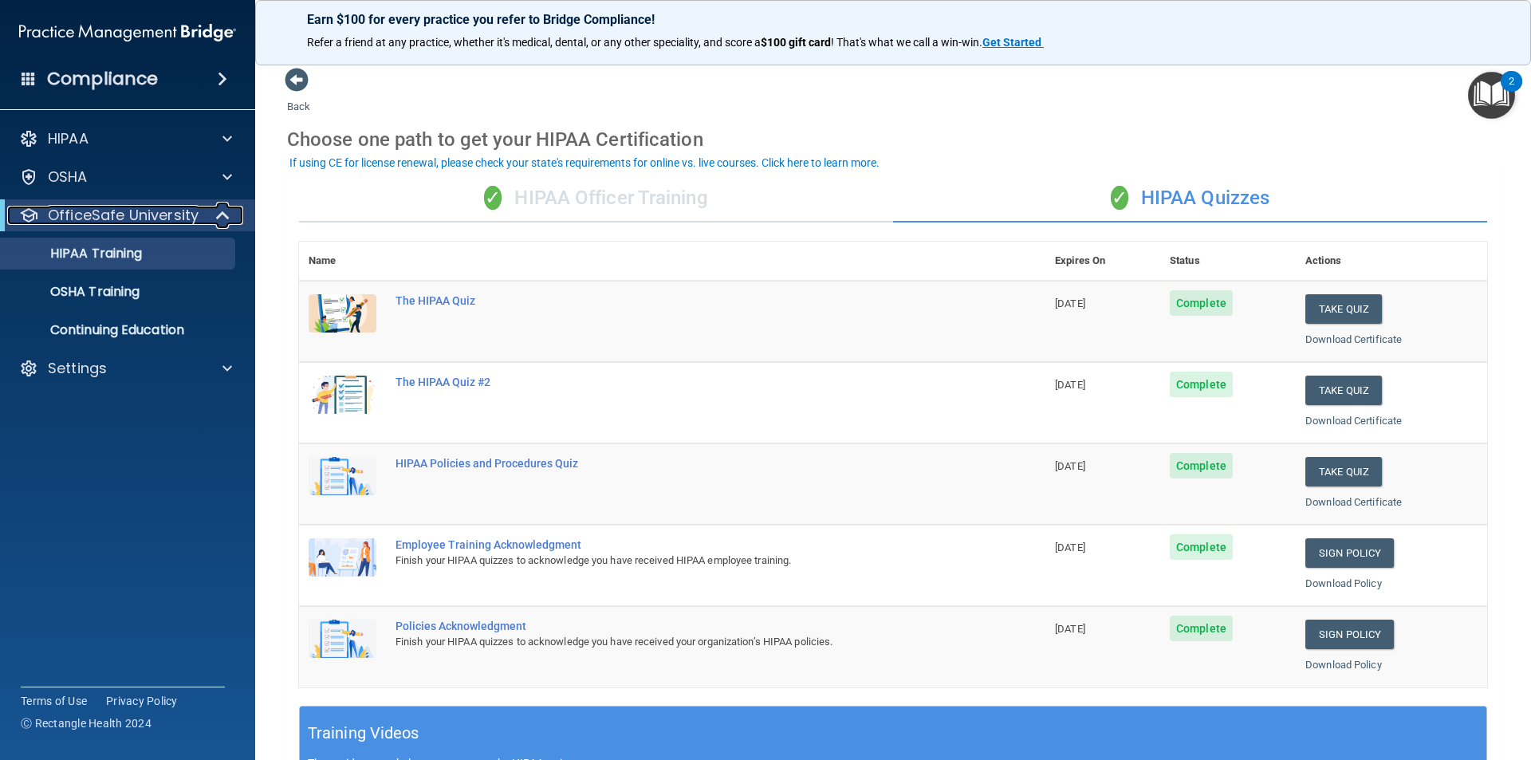
click at [197, 218] on div "OfficeSafe University" at bounding box center [105, 215] width 197 height 19
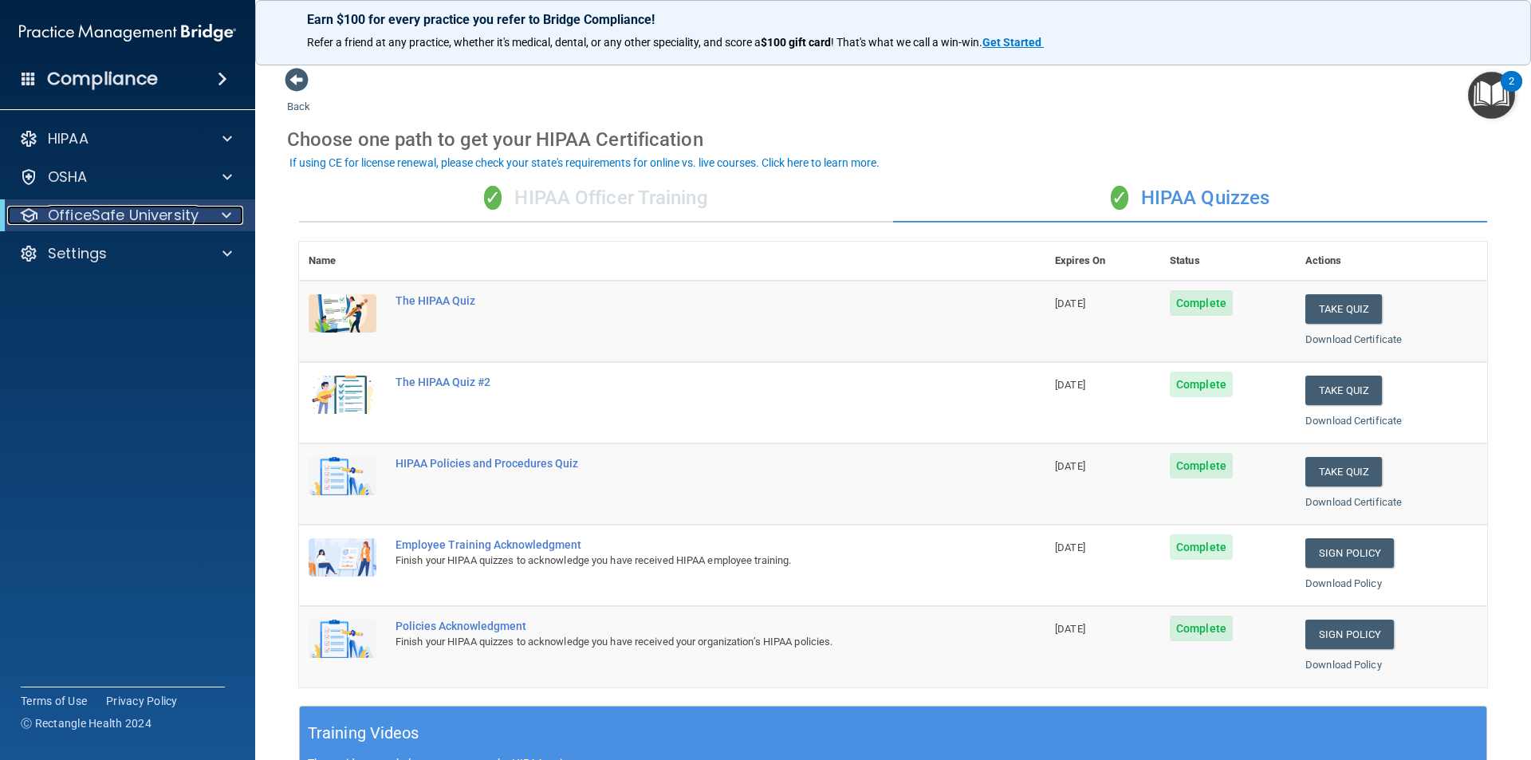
click at [197, 218] on div "OfficeSafe University" at bounding box center [105, 215] width 197 height 19
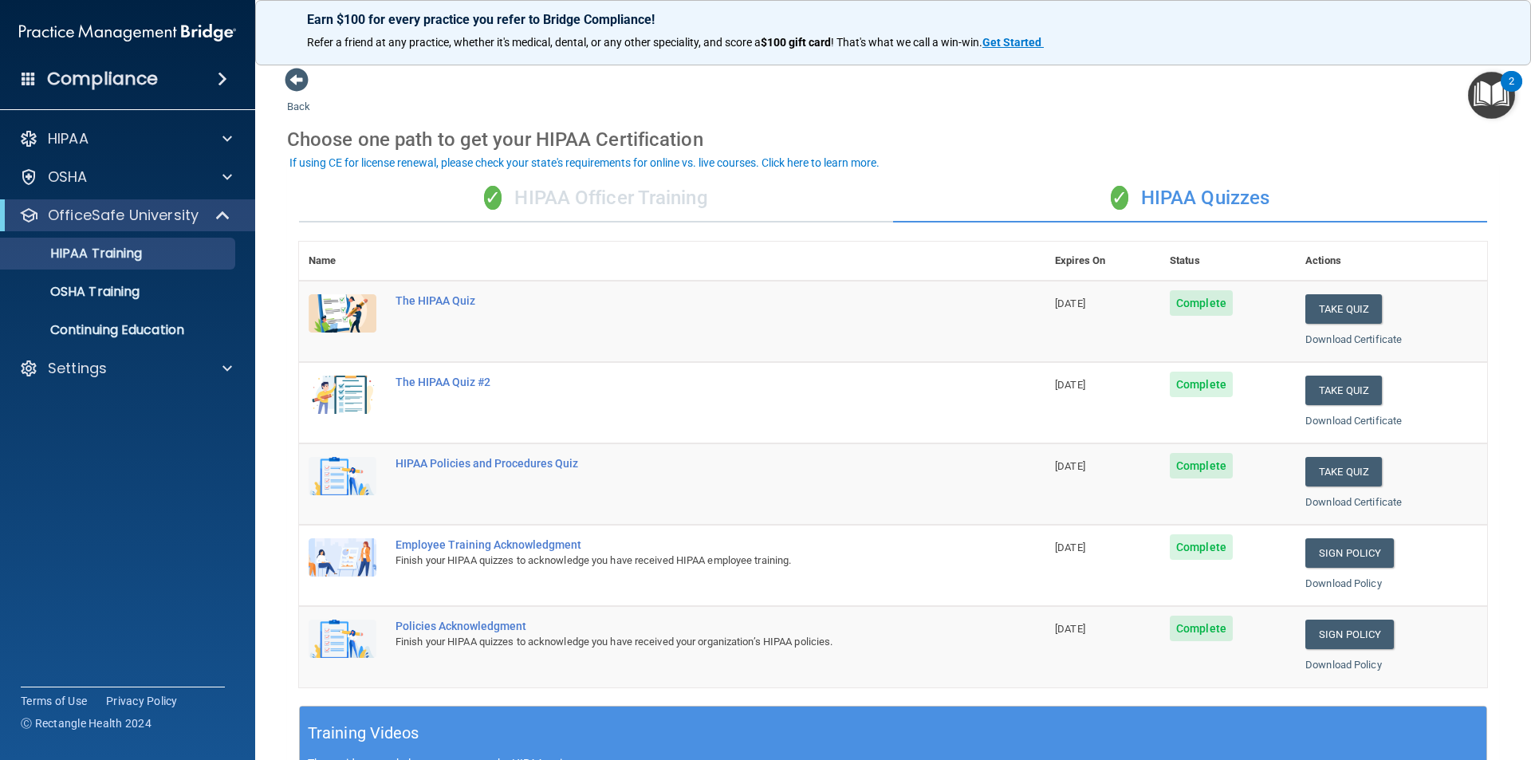
click at [718, 199] on div "✓ HIPAA Officer Training" at bounding box center [596, 199] width 594 height 48
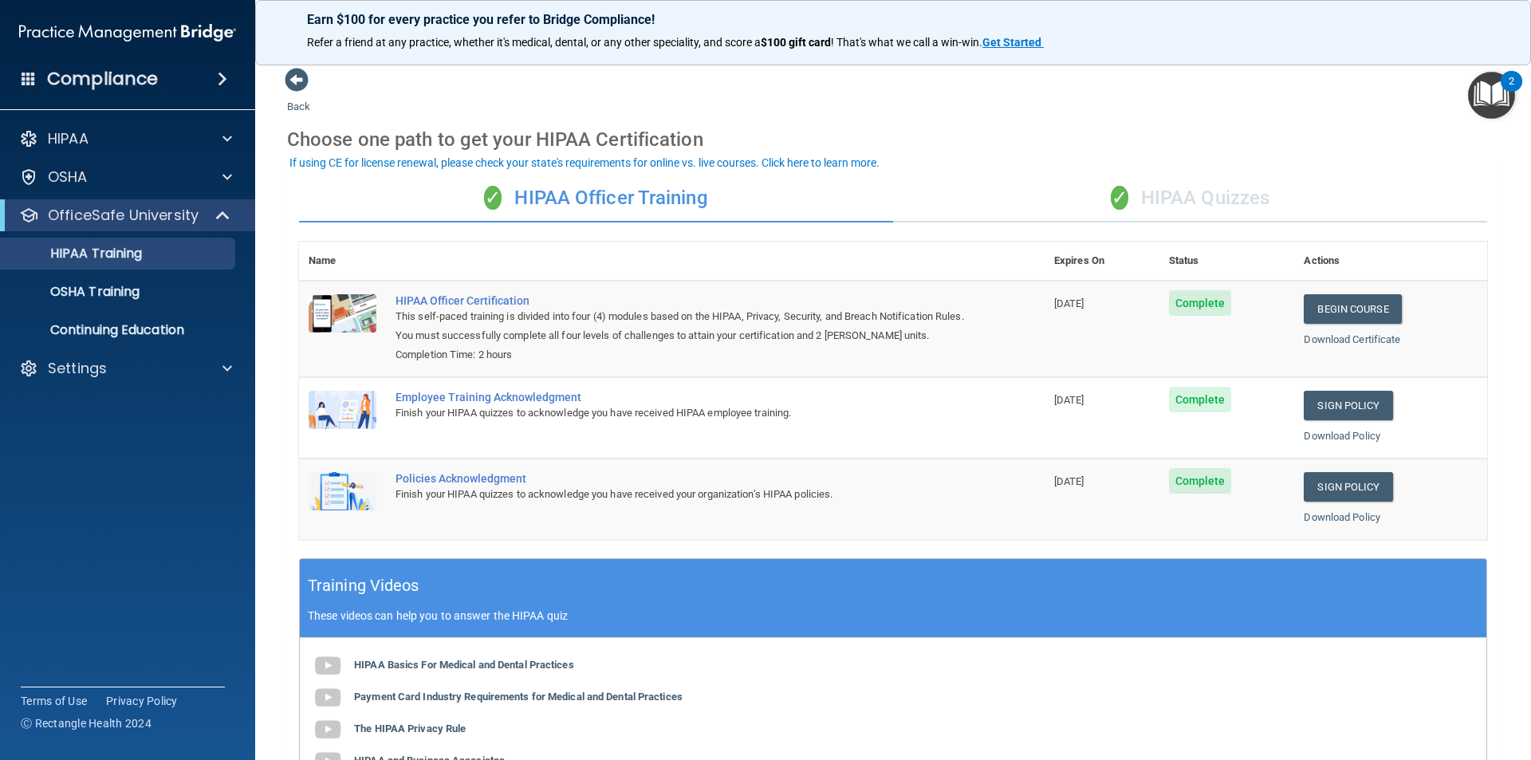
click at [1176, 194] on div "✓ HIPAA Quizzes" at bounding box center [1190, 199] width 594 height 48
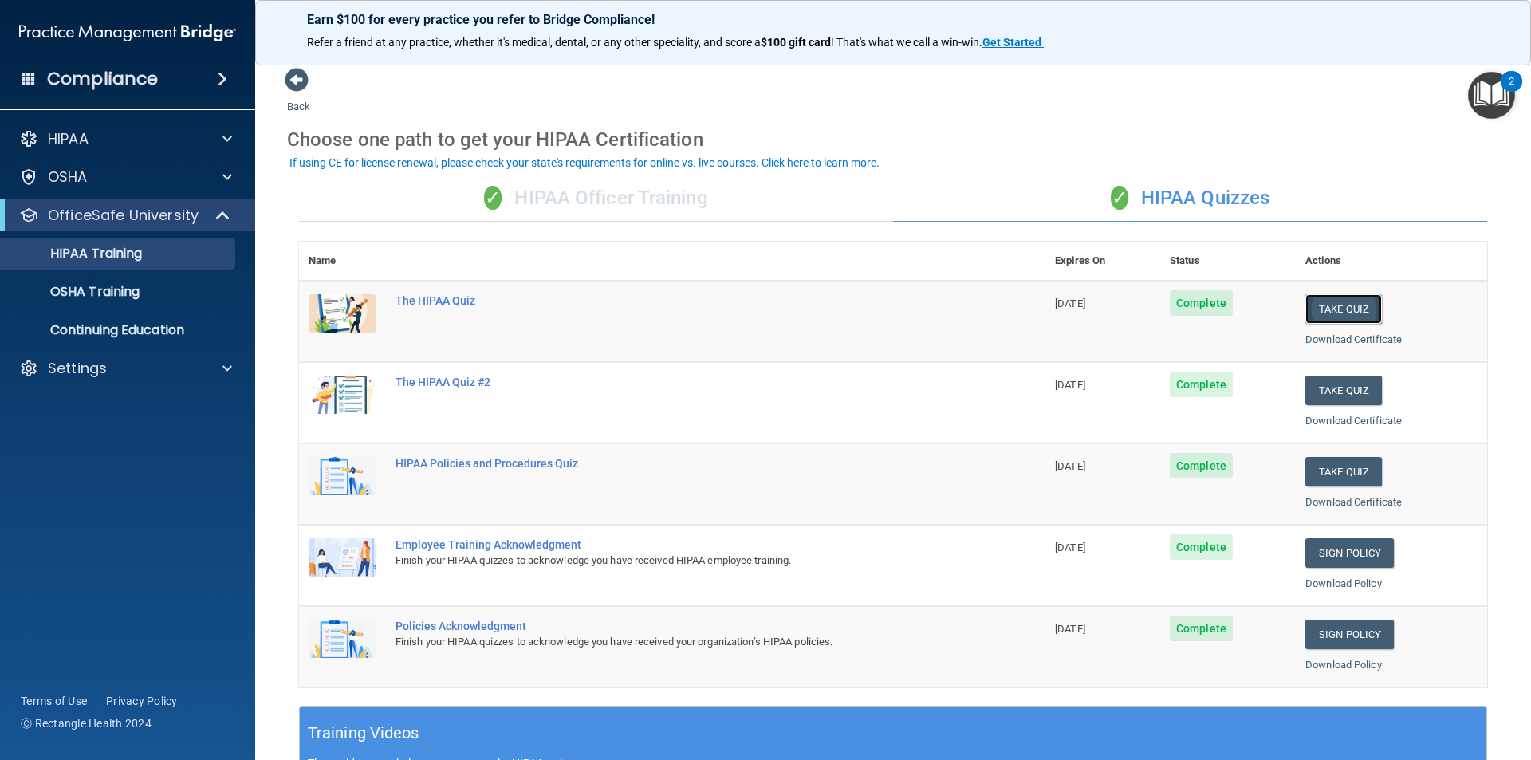
click at [1329, 308] on button "Take Quiz" at bounding box center [1344, 309] width 77 height 30
